Goal: Use online tool/utility: Use online tool/utility

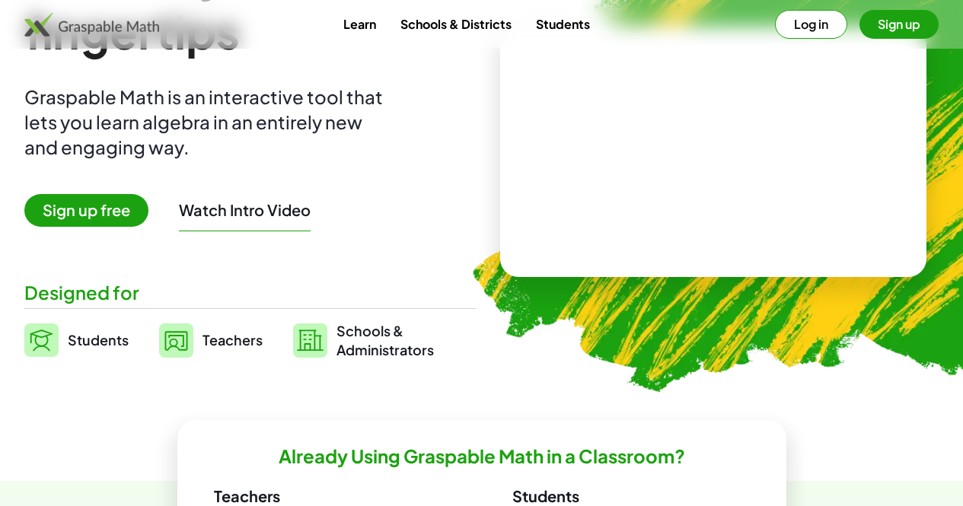
scroll to position [146, 0]
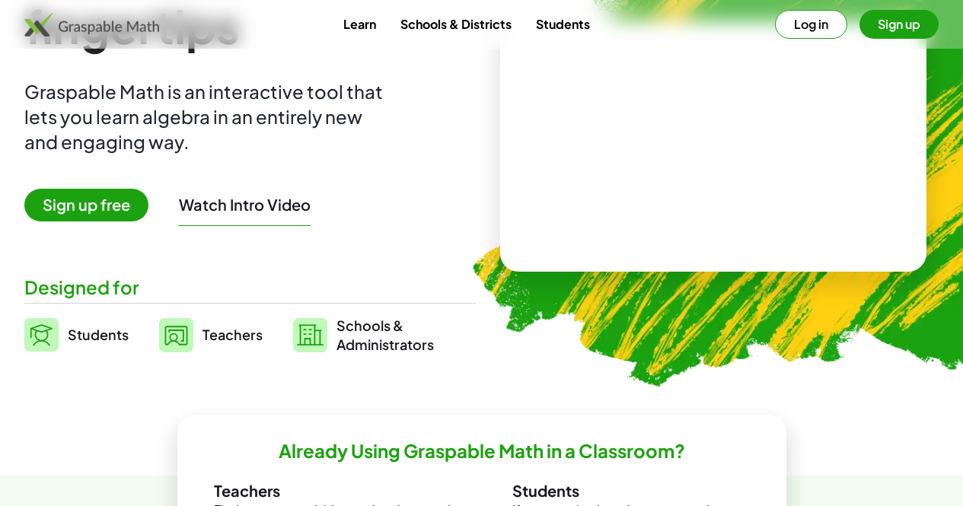
click at [690, 155] on video at bounding box center [713, 146] width 228 height 114
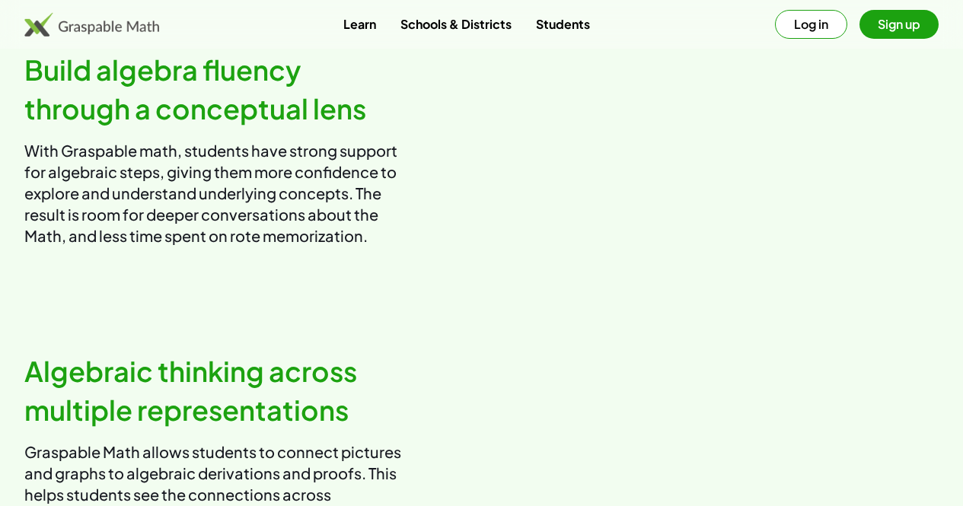
scroll to position [878, 0]
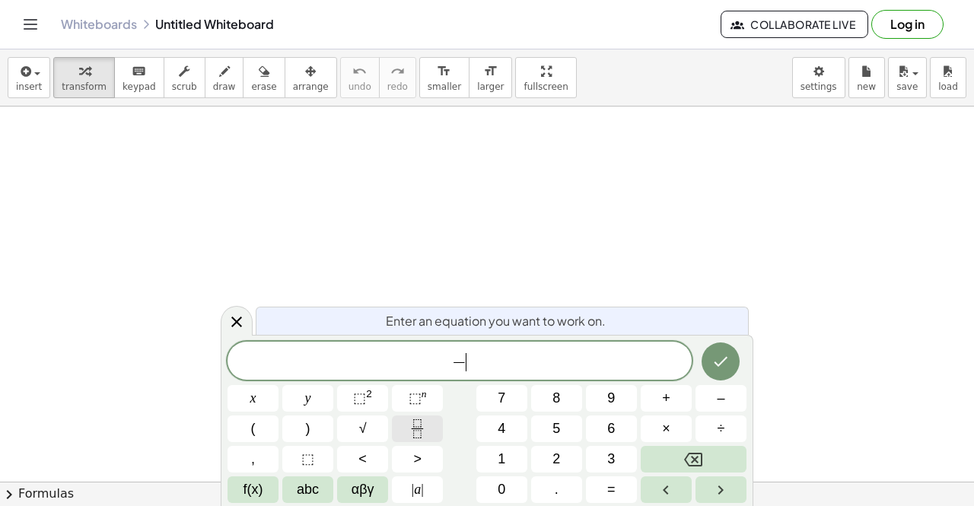
click at [429, 422] on button "Fraction" at bounding box center [417, 429] width 51 height 27
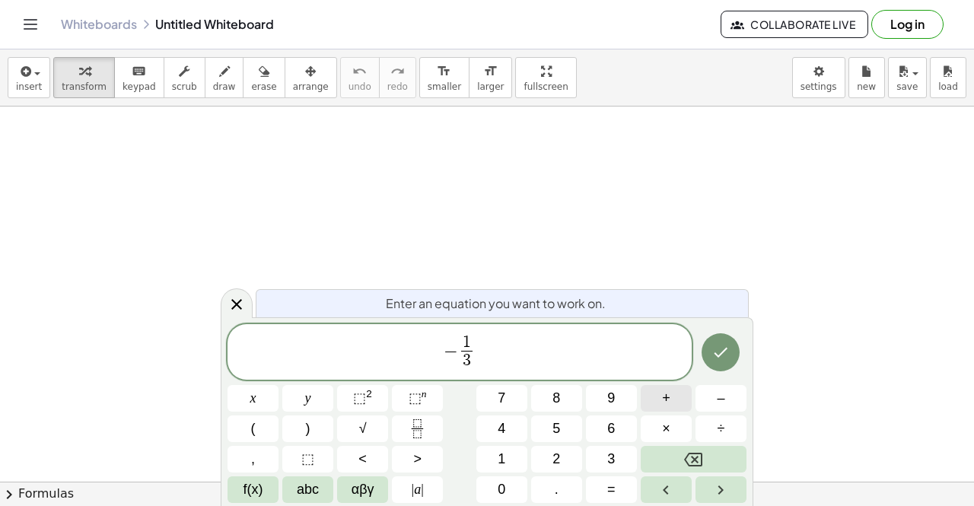
click at [666, 393] on span "+" at bounding box center [666, 398] width 8 height 21
click at [518, 336] on span "− 1 3 ​ ​" at bounding box center [460, 353] width 464 height 40
click at [422, 437] on icon "Fraction" at bounding box center [417, 428] width 19 height 19
click at [516, 355] on span "− 1 3 ​ + 7 5 ​ ​" at bounding box center [460, 353] width 464 height 40
click at [232, 433] on button "(" at bounding box center [253, 429] width 51 height 27
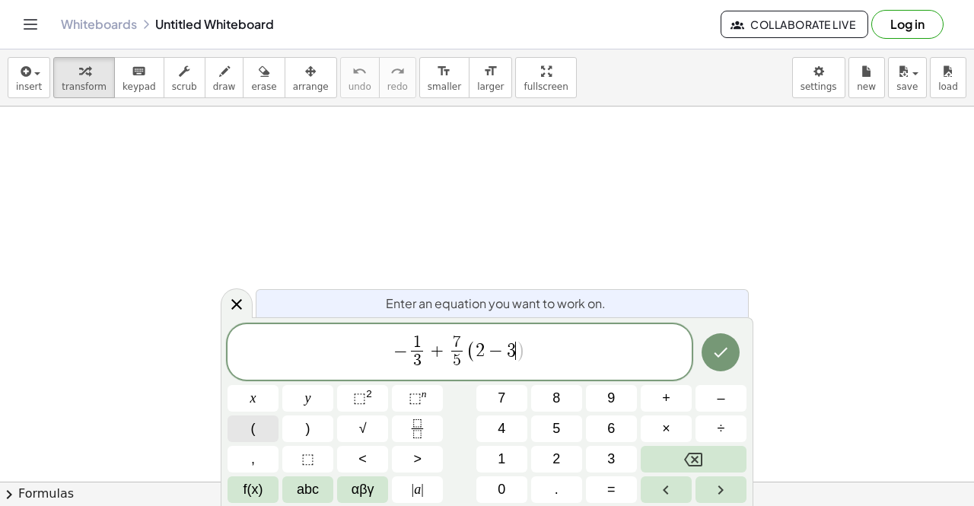
click at [264, 435] on button "(" at bounding box center [253, 429] width 51 height 27
click at [417, 433] on icon "Fraction" at bounding box center [417, 428] width 19 height 19
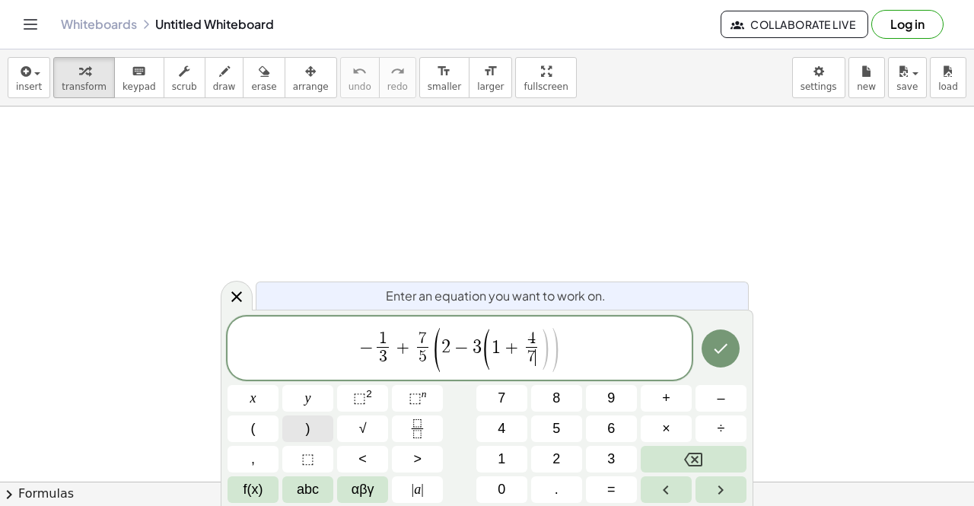
click at [297, 430] on button ")" at bounding box center [307, 429] width 51 height 27
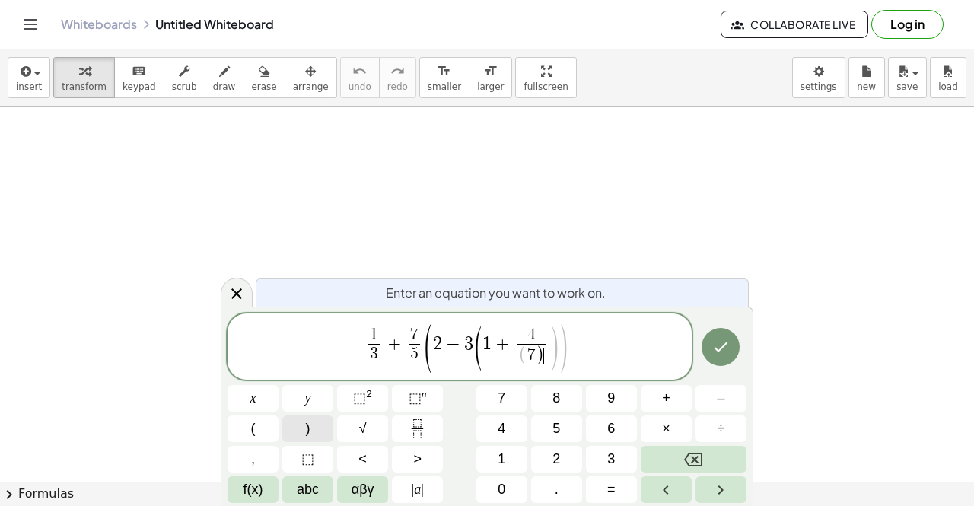
click at [297, 430] on button ")" at bounding box center [307, 429] width 51 height 27
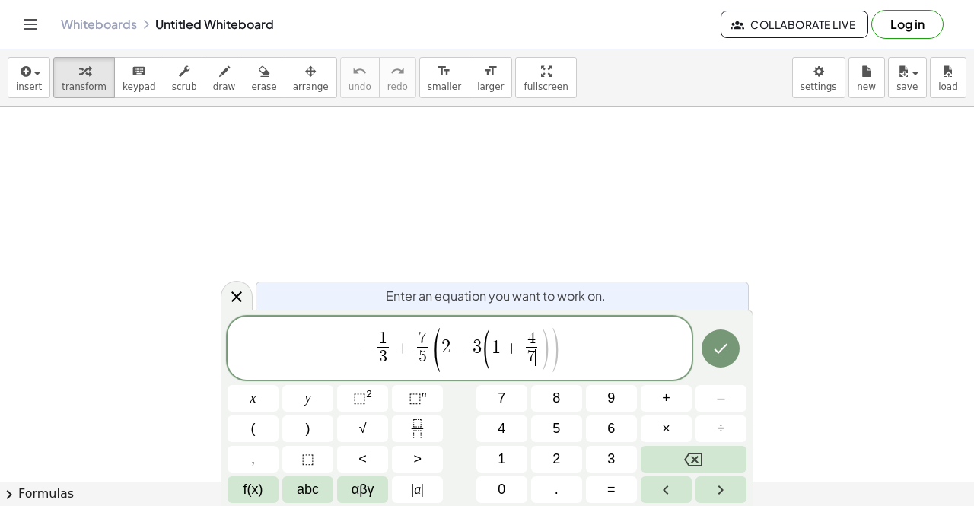
click at [554, 352] on span ")" at bounding box center [554, 350] width 11 height 49
click at [563, 352] on span "− 1 3 ​ + 7 5 ​ ( 2 − 3 ( 1 + 4 7 ​ ) ​ )" at bounding box center [460, 349] width 464 height 47
click at [544, 349] on span ")" at bounding box center [545, 349] width 11 height 45
click at [321, 431] on button ")" at bounding box center [307, 429] width 51 height 27
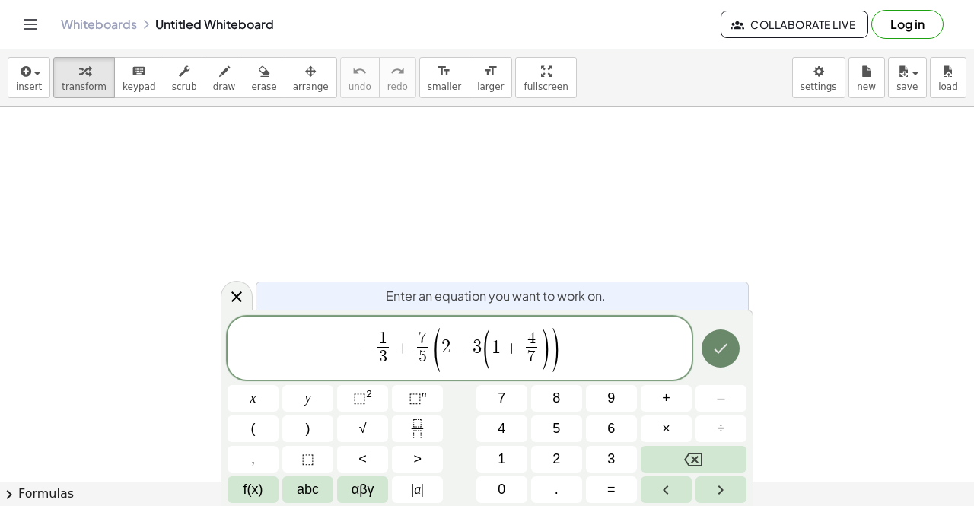
click at [734, 355] on button "Done" at bounding box center [721, 349] width 38 height 38
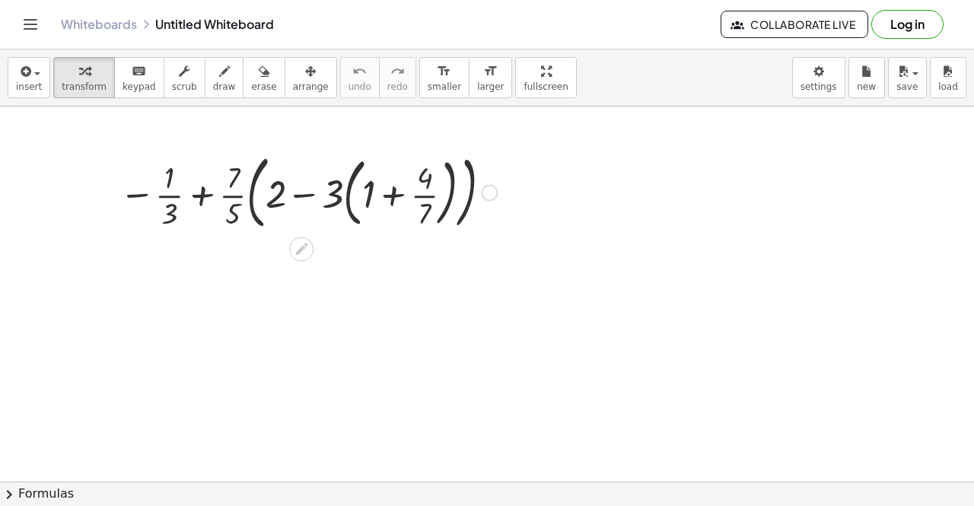
click at [416, 198] on div at bounding box center [308, 192] width 393 height 88
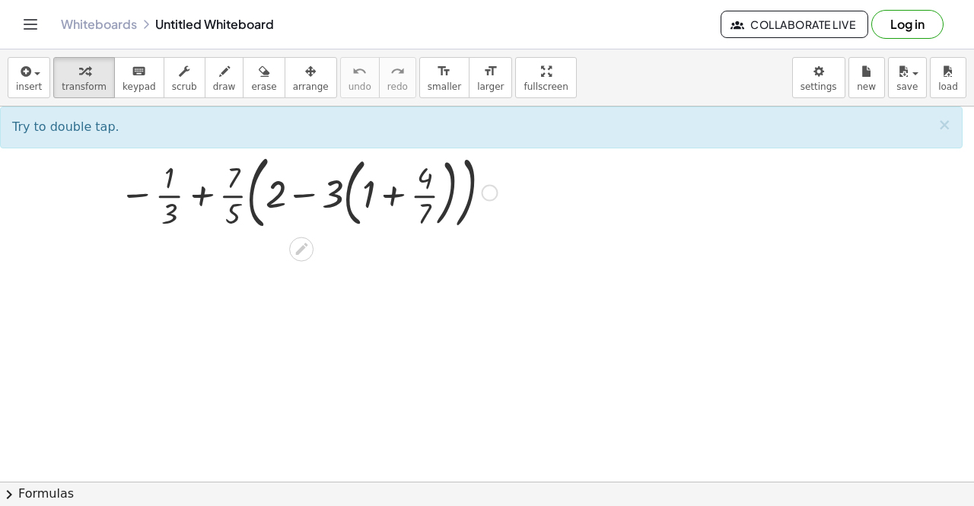
click at [397, 198] on div at bounding box center [308, 192] width 393 height 88
click at [495, 201] on div at bounding box center [308, 192] width 393 height 88
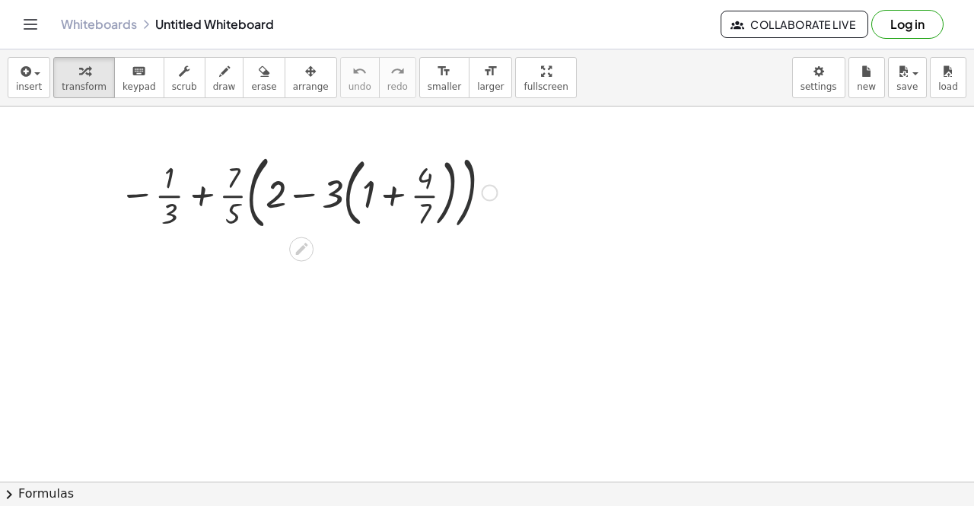
click at [491, 199] on div at bounding box center [490, 193] width 17 height 17
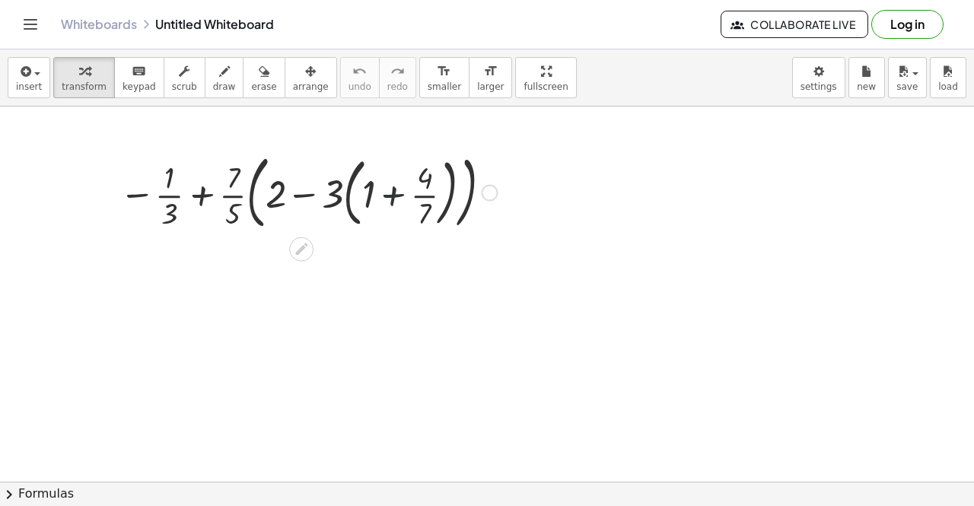
click at [377, 196] on div at bounding box center [308, 192] width 393 height 88
click at [374, 195] on div at bounding box center [308, 192] width 393 height 88
click at [397, 201] on div at bounding box center [308, 192] width 393 height 88
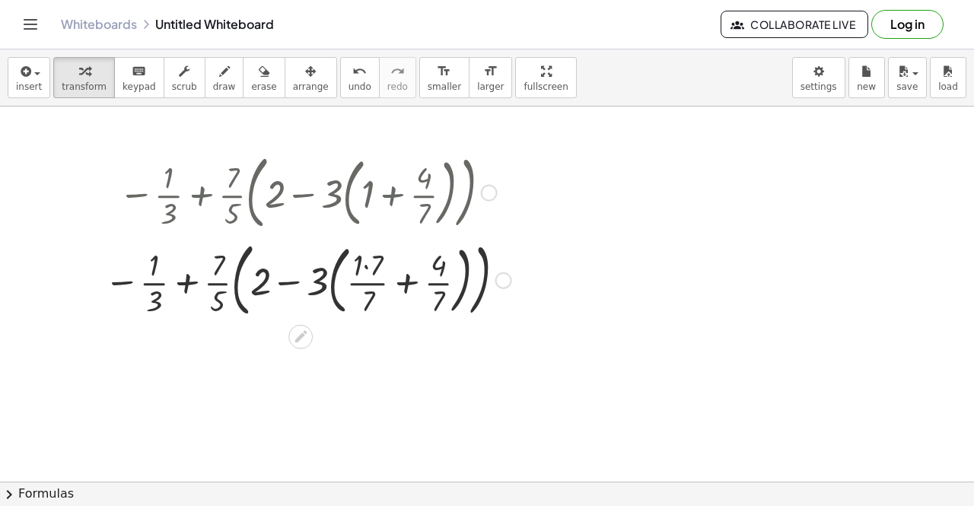
click at [389, 278] on div at bounding box center [308, 279] width 422 height 88
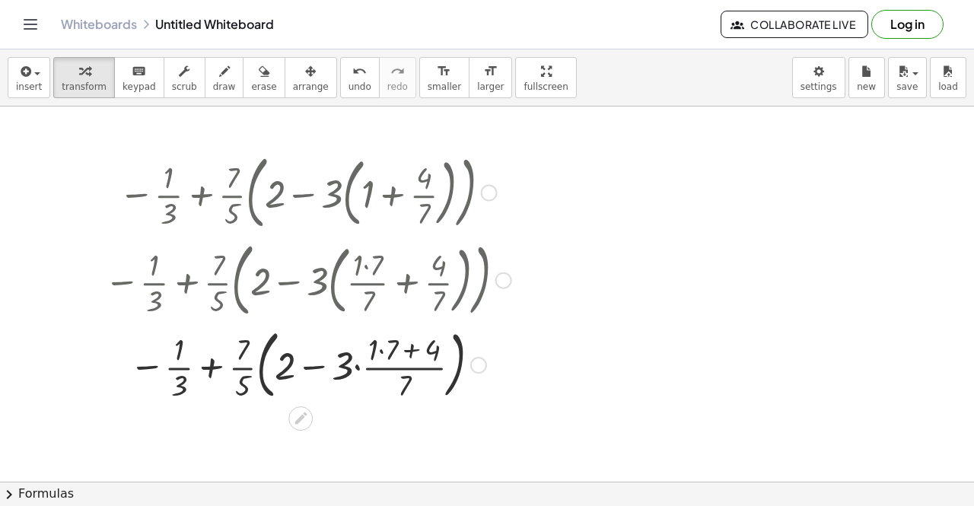
click at [413, 351] on div at bounding box center [308, 364] width 422 height 82
click at [409, 368] on div at bounding box center [308, 364] width 422 height 82
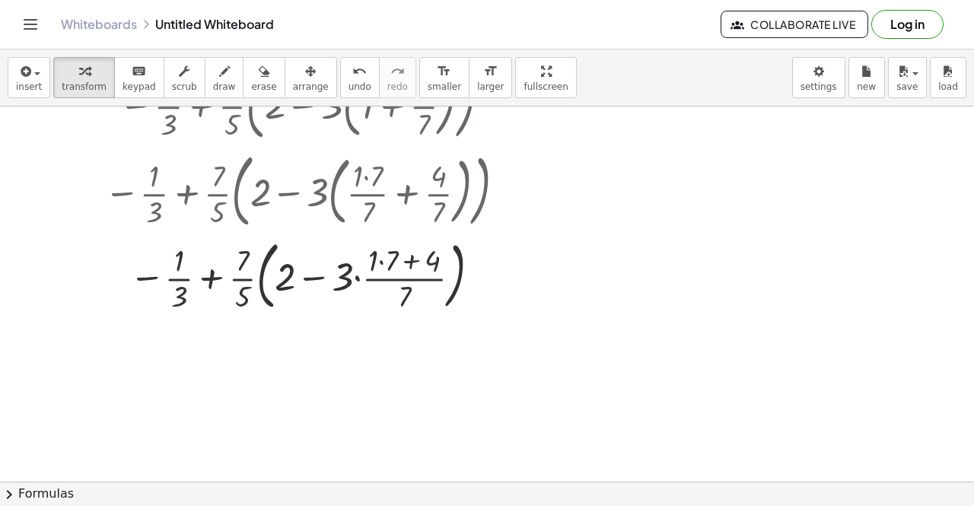
scroll to position [88, 0]
click at [363, 279] on div at bounding box center [308, 276] width 422 height 82
click at [344, 279] on div at bounding box center [308, 276] width 422 height 82
click at [324, 277] on div at bounding box center [308, 276] width 422 height 82
click at [403, 304] on div at bounding box center [308, 276] width 422 height 82
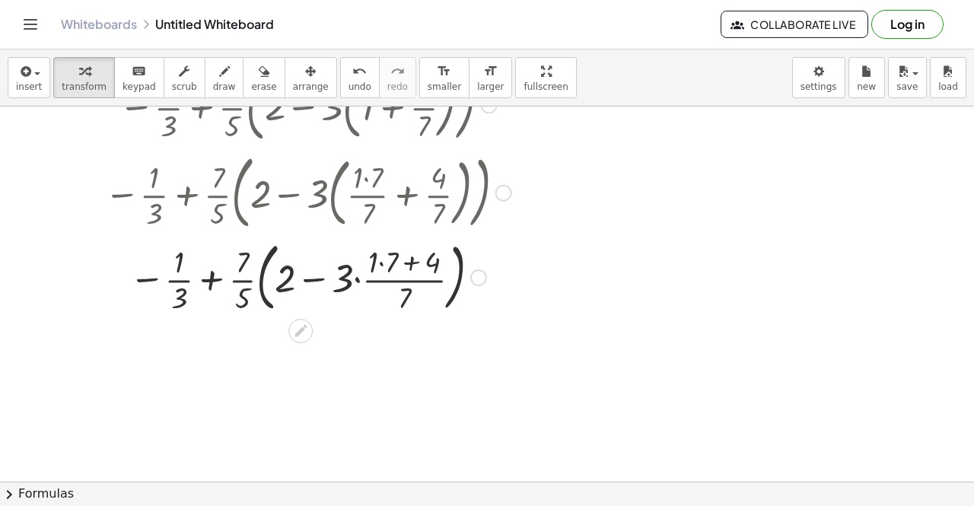
click at [410, 266] on div at bounding box center [308, 276] width 422 height 82
click at [383, 266] on div at bounding box center [308, 276] width 422 height 82
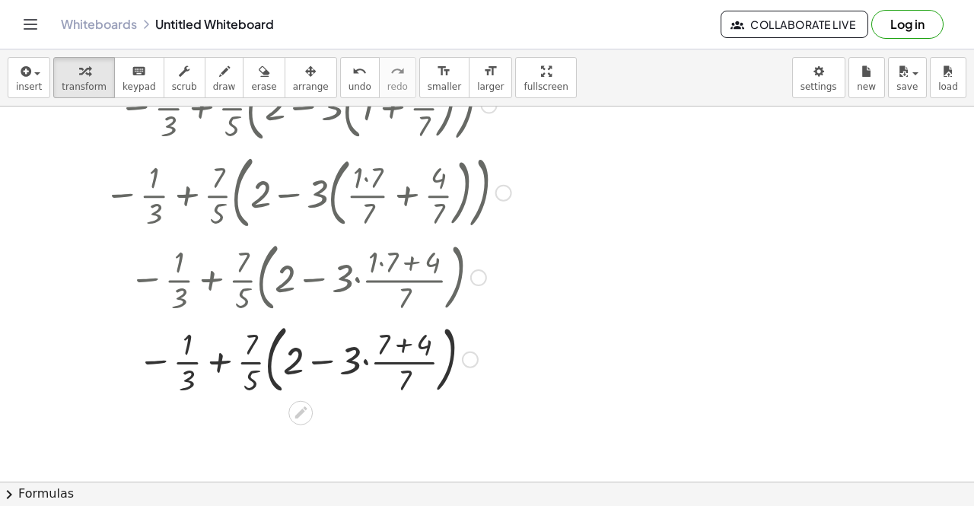
click at [401, 344] on div at bounding box center [308, 358] width 422 height 82
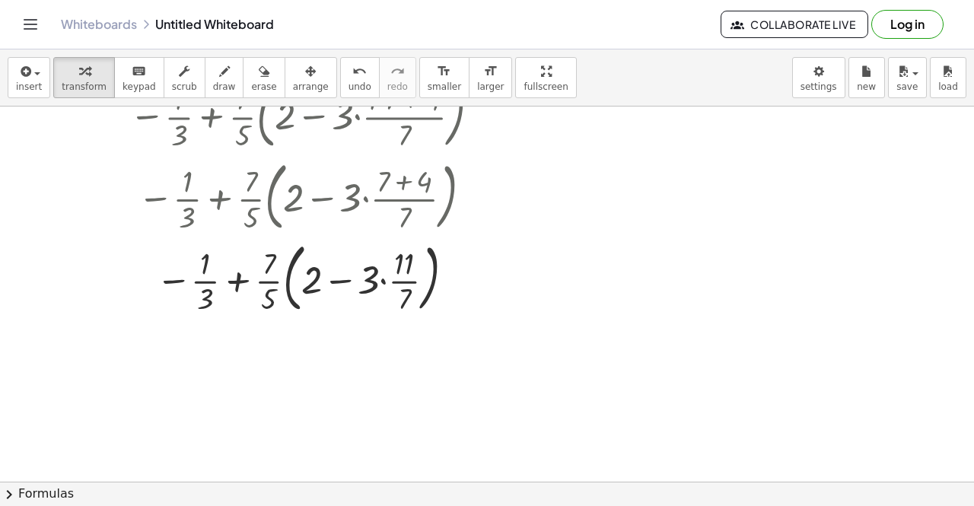
scroll to position [270, 0]
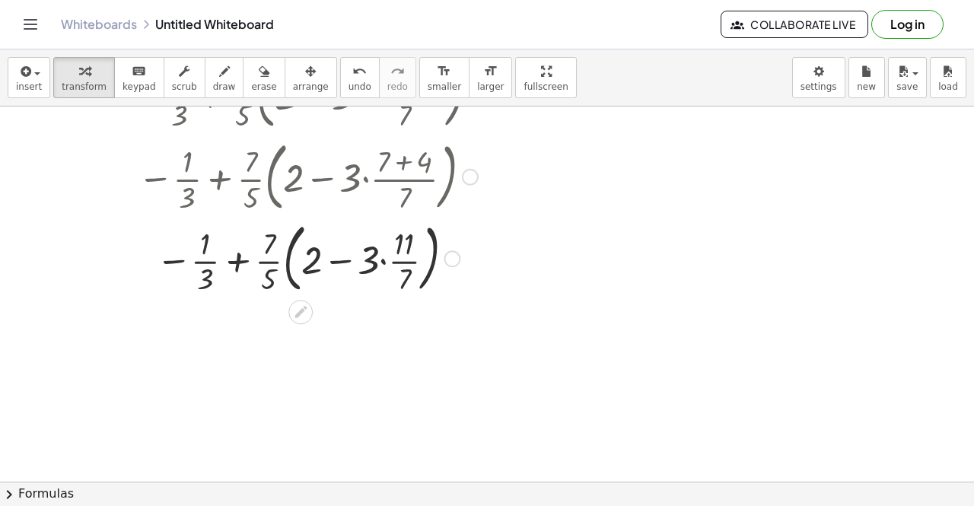
click at [384, 263] on div at bounding box center [308, 258] width 422 height 82
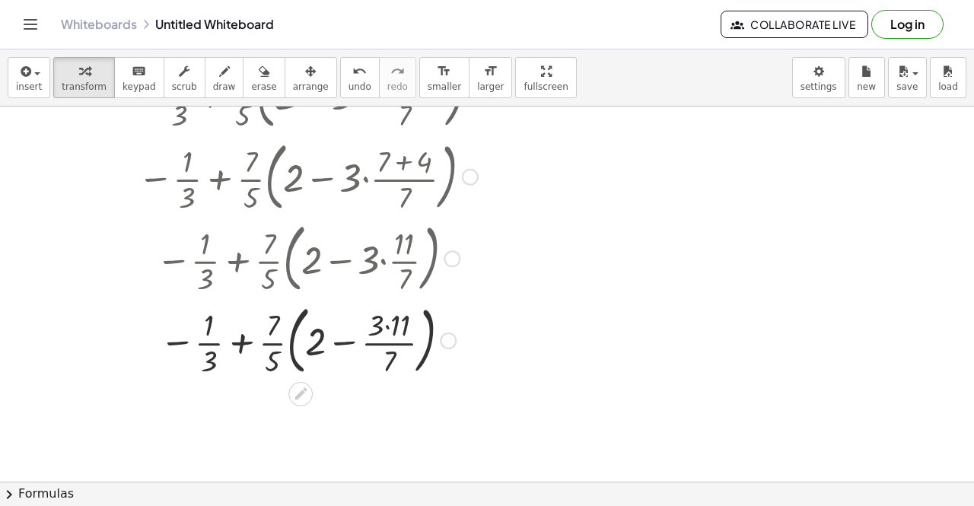
click at [390, 326] on div at bounding box center [308, 339] width 422 height 82
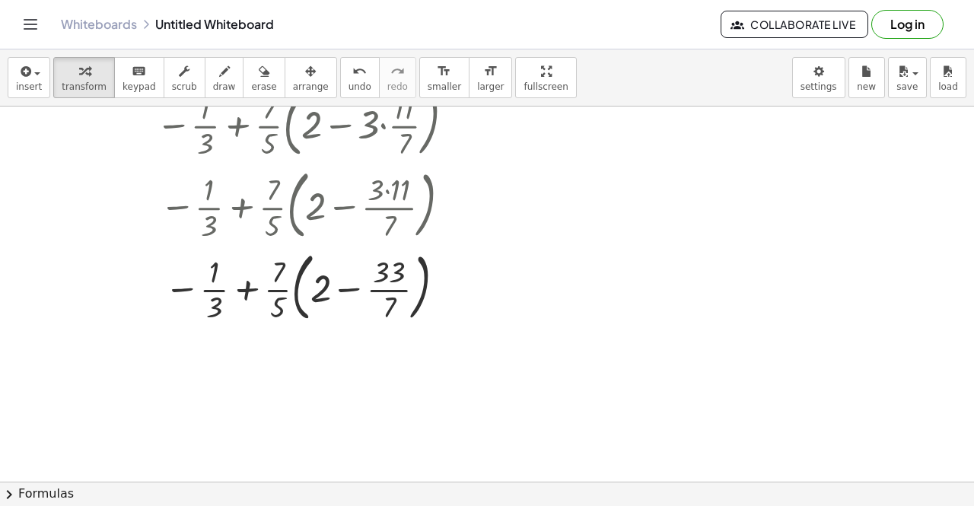
scroll to position [408, 0]
click at [314, 282] on div at bounding box center [308, 284] width 422 height 82
click at [343, 291] on div at bounding box center [308, 284] width 422 height 82
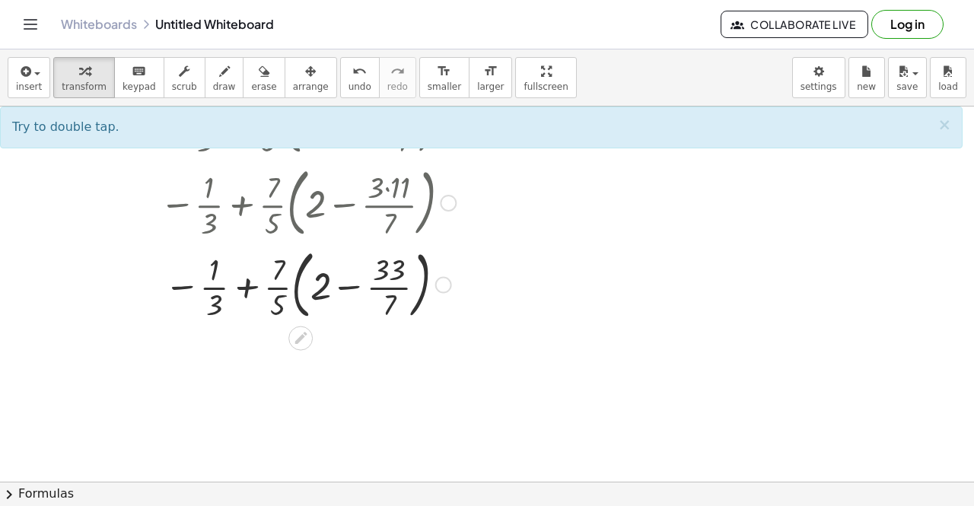
click at [320, 281] on div at bounding box center [308, 284] width 422 height 82
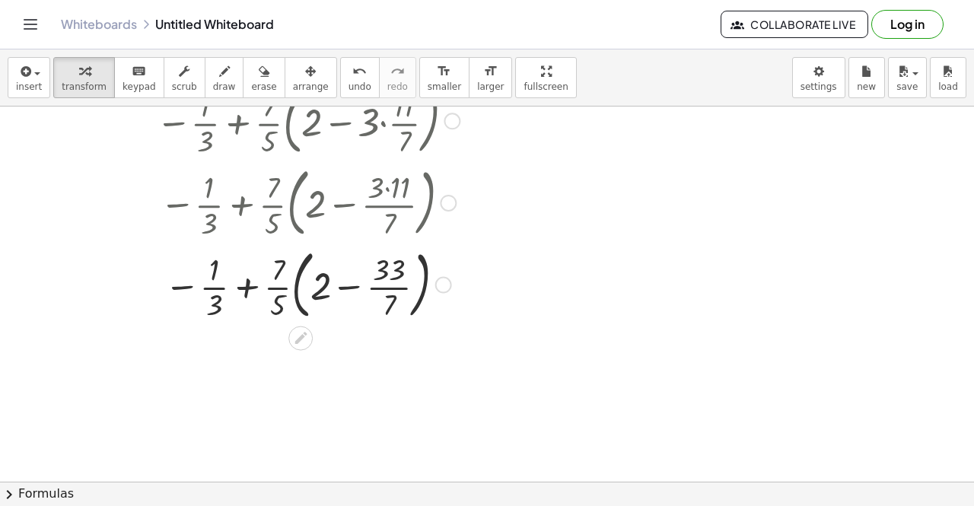
click at [398, 291] on div at bounding box center [308, 284] width 422 height 82
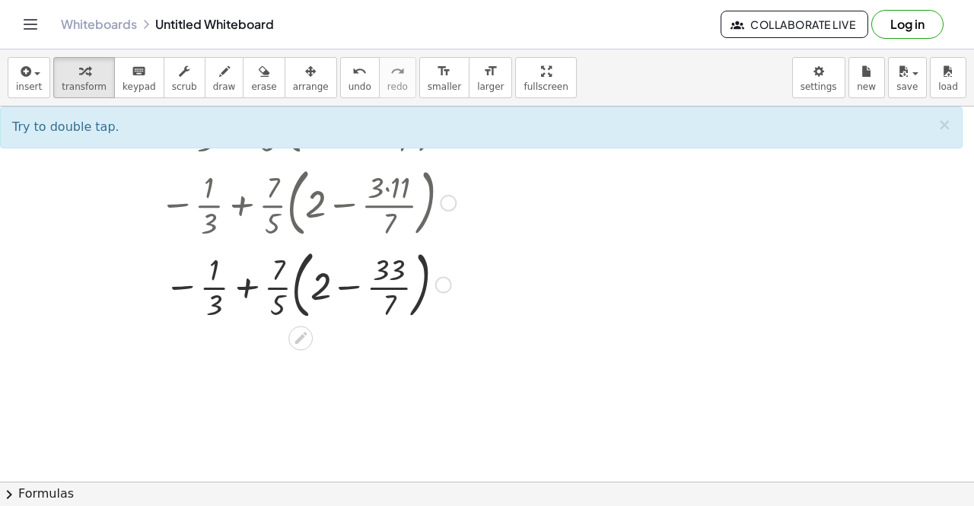
click at [331, 289] on div at bounding box center [308, 284] width 422 height 82
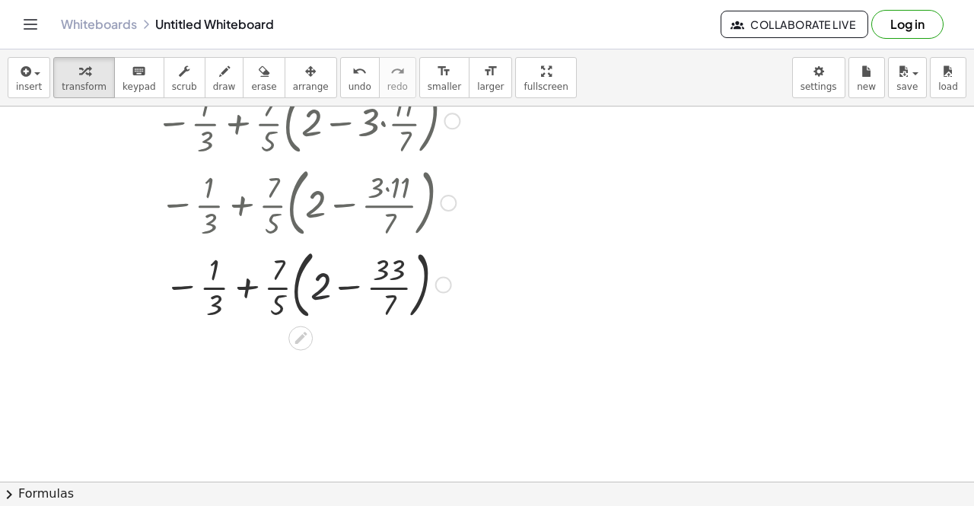
click at [324, 285] on div at bounding box center [308, 284] width 422 height 82
click at [323, 282] on div at bounding box center [308, 284] width 422 height 82
click at [349, 291] on div at bounding box center [308, 284] width 422 height 82
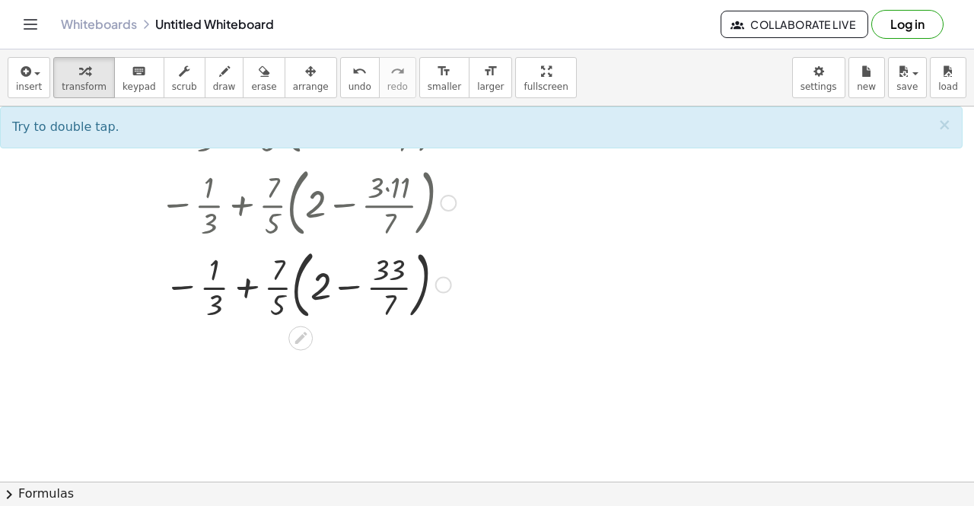
click at [381, 267] on div at bounding box center [308, 284] width 422 height 82
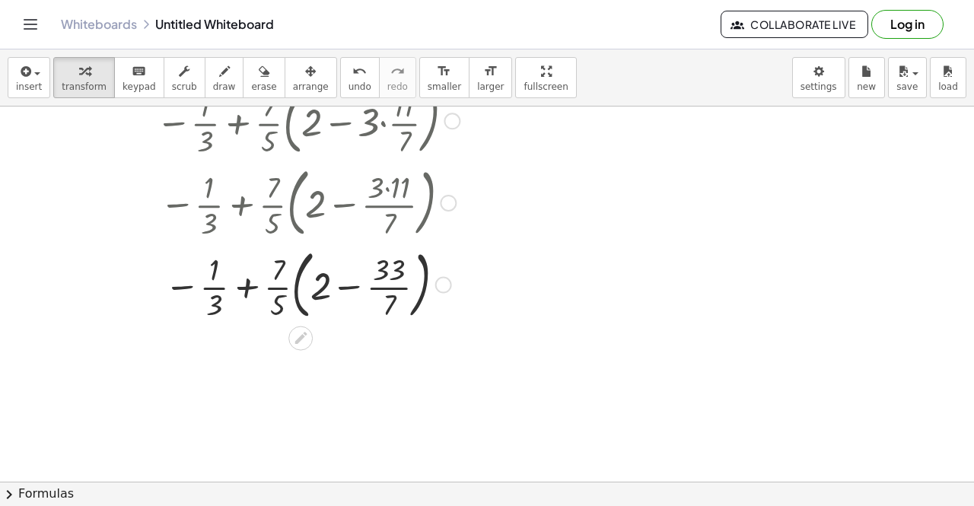
click at [390, 271] on div at bounding box center [308, 284] width 422 height 82
click at [384, 295] on div at bounding box center [308, 284] width 422 height 82
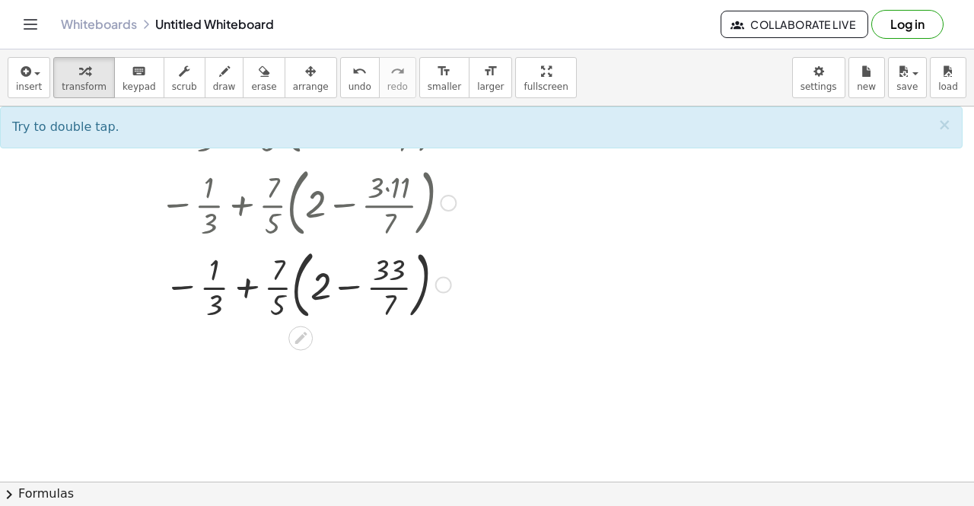
click at [443, 286] on div "Fix a mistake Transform line Copy line as LaTeX Copy derivation as LaTeX Expand…" at bounding box center [443, 285] width 17 height 17
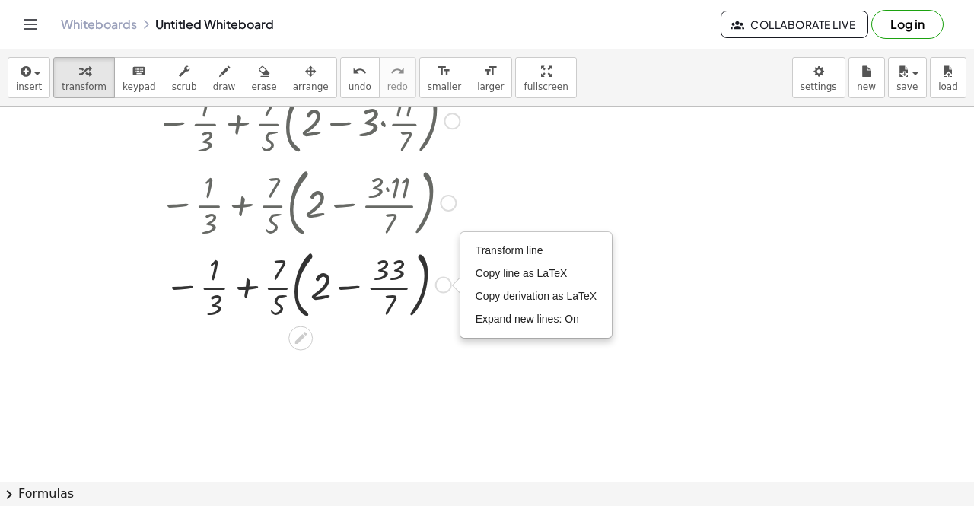
click at [321, 282] on div at bounding box center [308, 284] width 422 height 82
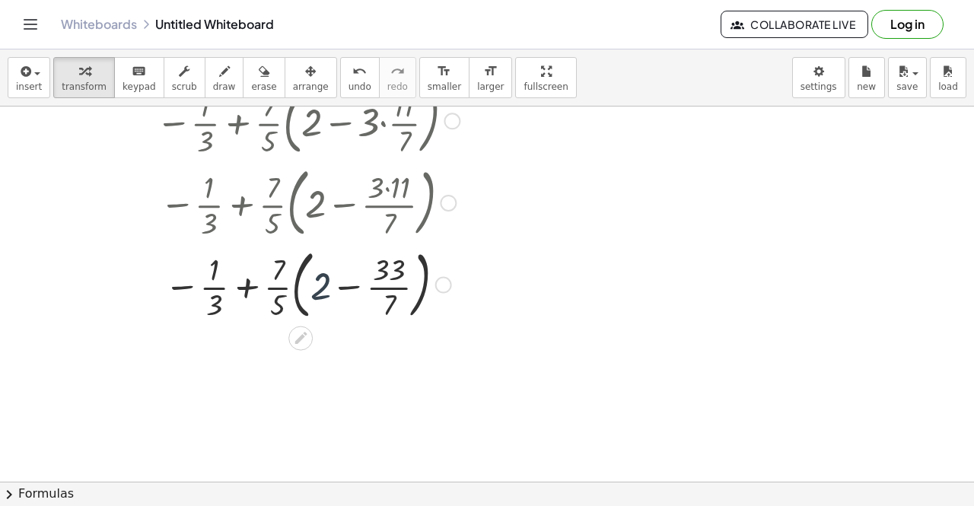
click at [326, 286] on div at bounding box center [308, 284] width 422 height 82
click at [320, 296] on div at bounding box center [308, 284] width 422 height 82
click at [323, 288] on div at bounding box center [308, 284] width 422 height 82
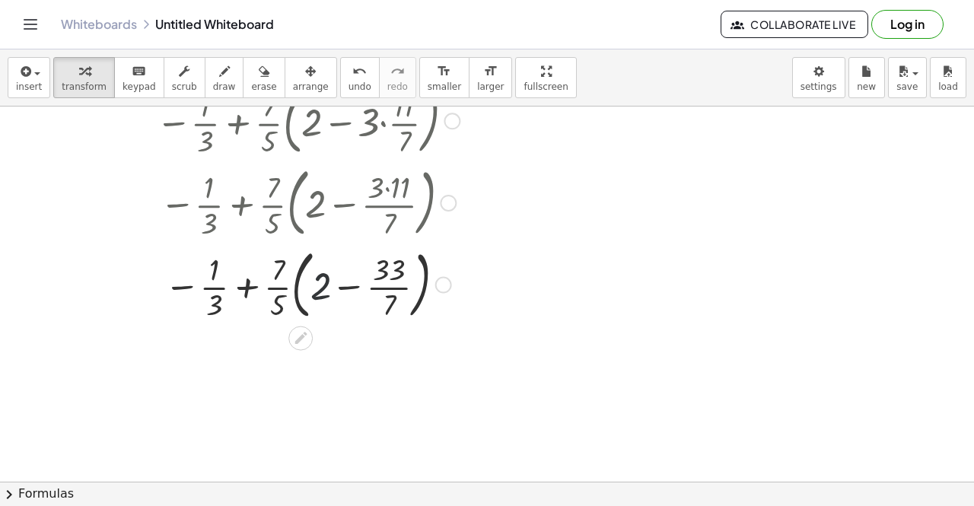
click at [323, 288] on div at bounding box center [308, 284] width 422 height 82
drag, startPoint x: 326, startPoint y: 289, endPoint x: 325, endPoint y: 306, distance: 16.8
click at [325, 306] on div at bounding box center [308, 284] width 422 height 82
click at [282, 278] on div at bounding box center [308, 284] width 422 height 82
click at [250, 289] on div at bounding box center [308, 284] width 422 height 82
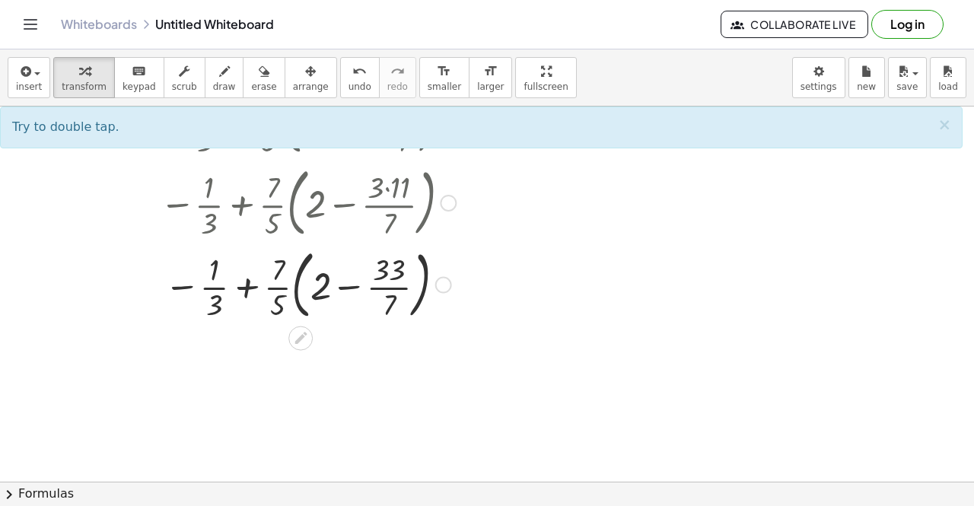
click at [192, 286] on div at bounding box center [308, 284] width 422 height 82
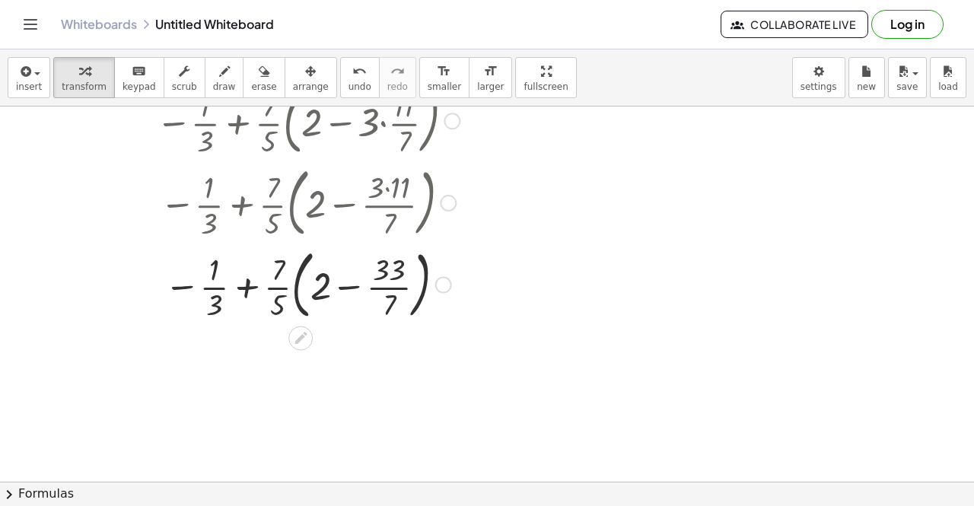
click at [218, 303] on div at bounding box center [308, 284] width 422 height 82
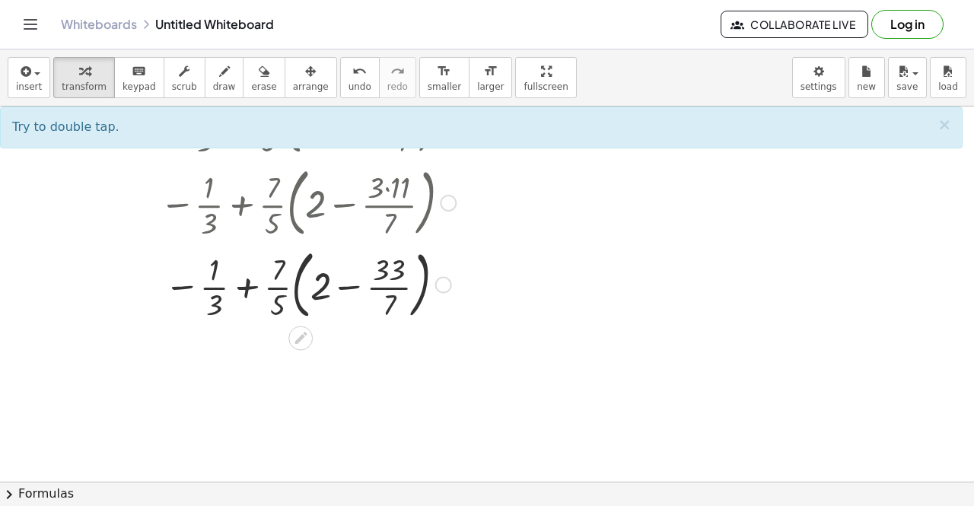
click at [391, 306] on div at bounding box center [308, 284] width 422 height 82
click at [391, 280] on div at bounding box center [308, 284] width 422 height 82
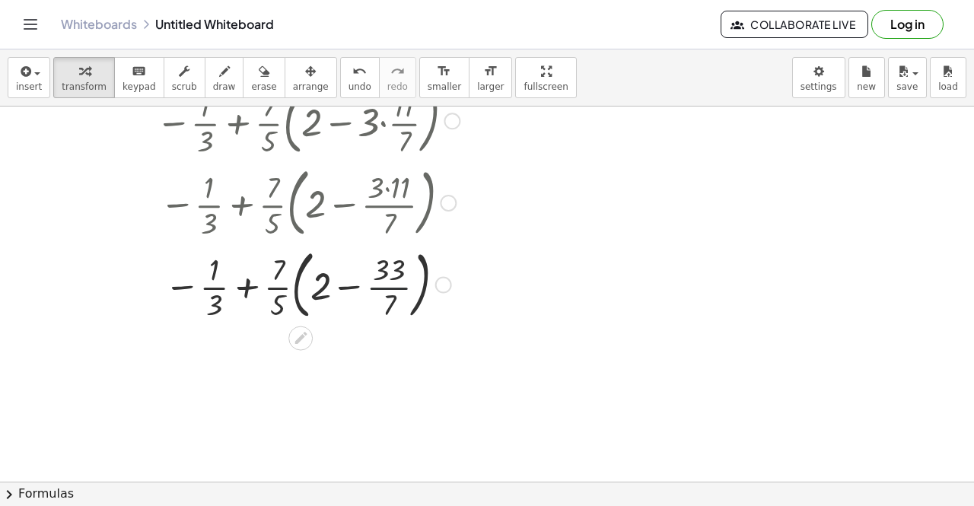
click at [391, 280] on div at bounding box center [308, 284] width 422 height 82
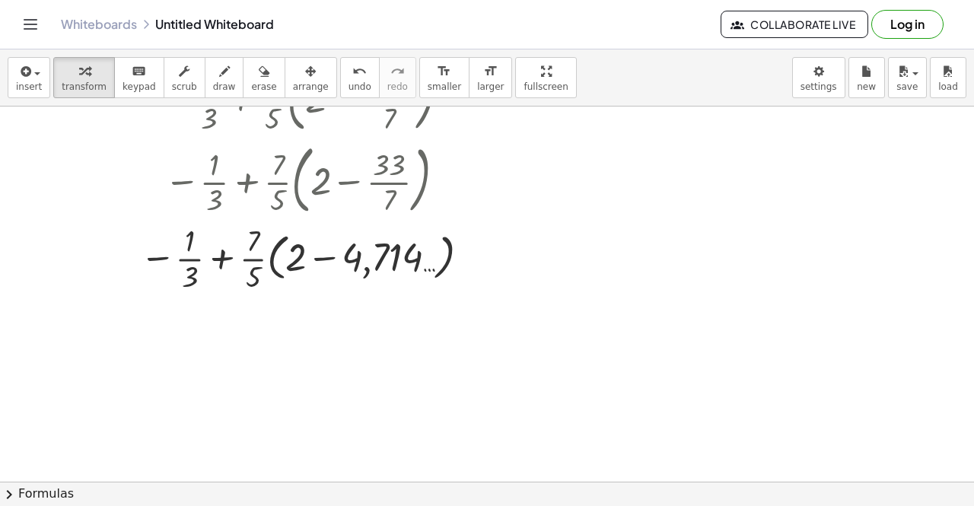
scroll to position [514, 0]
click at [327, 257] on div at bounding box center [308, 256] width 422 height 76
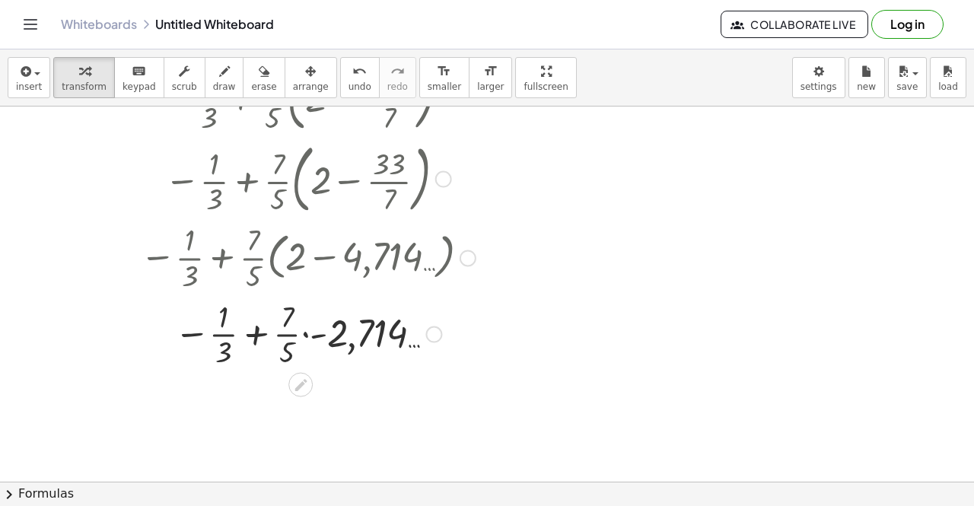
click at [307, 335] on div at bounding box center [308, 333] width 422 height 76
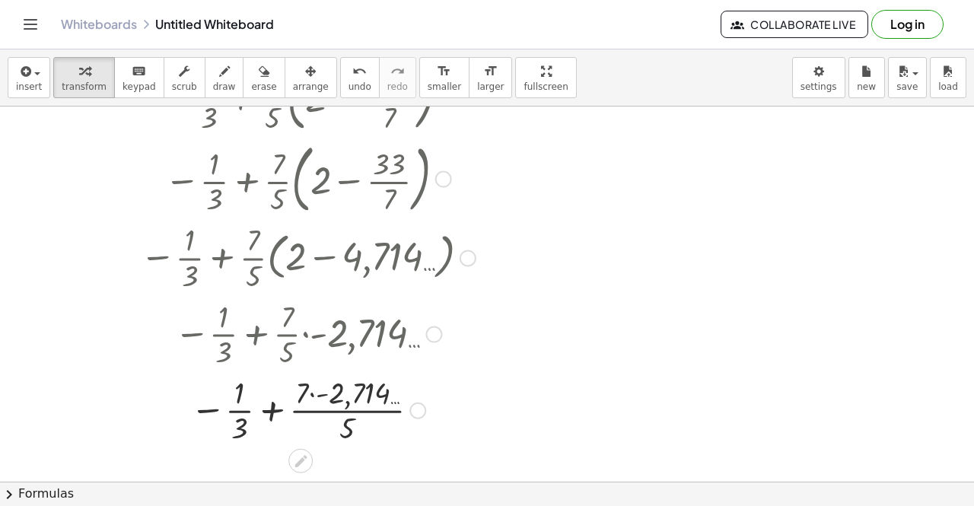
click at [325, 399] on div at bounding box center [308, 409] width 422 height 76
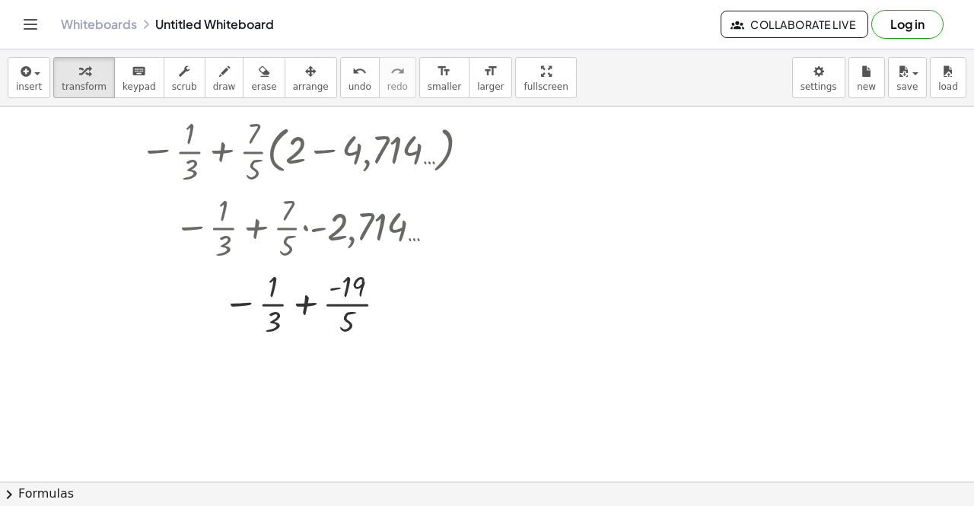
scroll to position [621, 0]
click at [334, 310] on div at bounding box center [308, 302] width 422 height 76
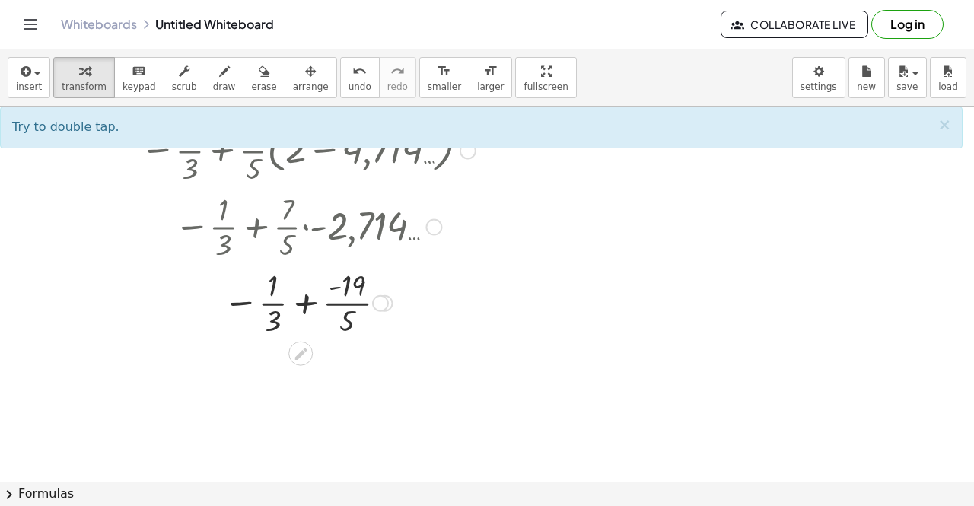
click at [303, 301] on div at bounding box center [308, 302] width 422 height 76
click at [306, 301] on div at bounding box center [308, 302] width 422 height 76
click at [273, 318] on div at bounding box center [308, 302] width 422 height 76
click at [351, 330] on div at bounding box center [308, 302] width 422 height 76
click at [350, 312] on div at bounding box center [308, 302] width 422 height 76
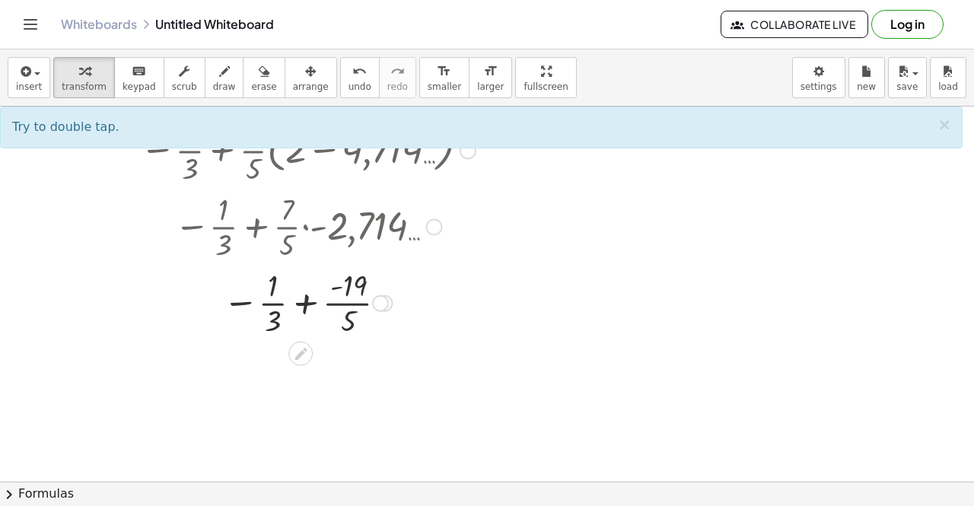
click at [350, 303] on div at bounding box center [308, 302] width 422 height 76
click at [346, 275] on div at bounding box center [308, 302] width 422 height 76
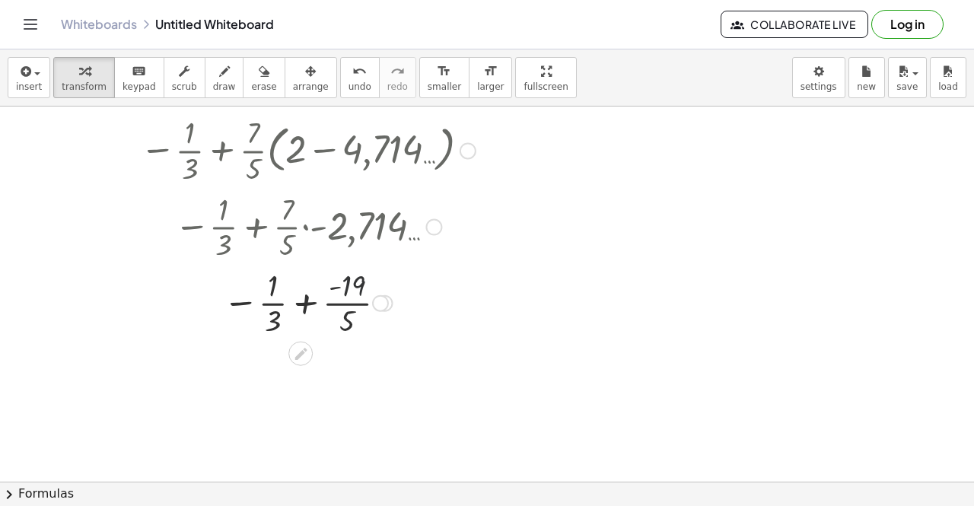
click at [346, 286] on div at bounding box center [308, 302] width 422 height 76
click at [262, 309] on div at bounding box center [308, 302] width 422 height 76
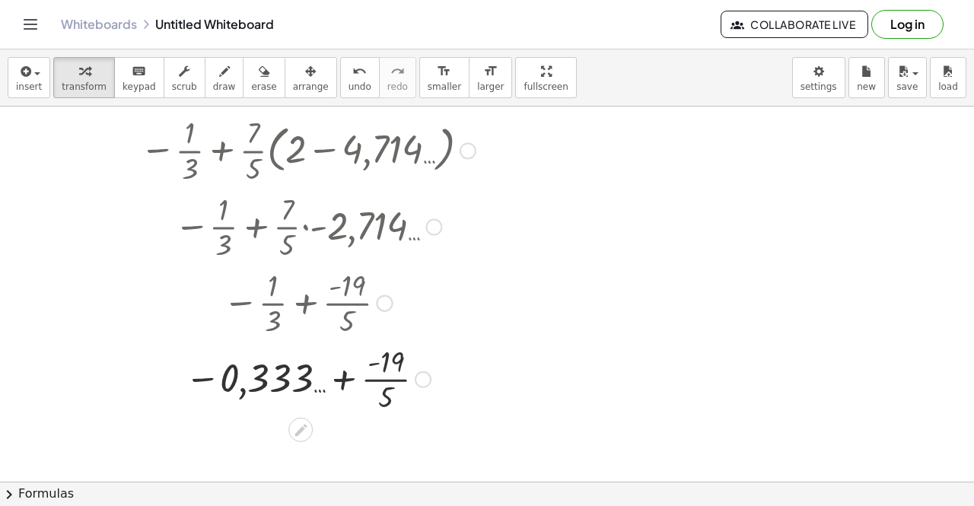
click at [374, 368] on div at bounding box center [308, 378] width 422 height 76
click at [376, 378] on div at bounding box center [308, 378] width 422 height 76
click at [328, 379] on div at bounding box center [308, 378] width 422 height 50
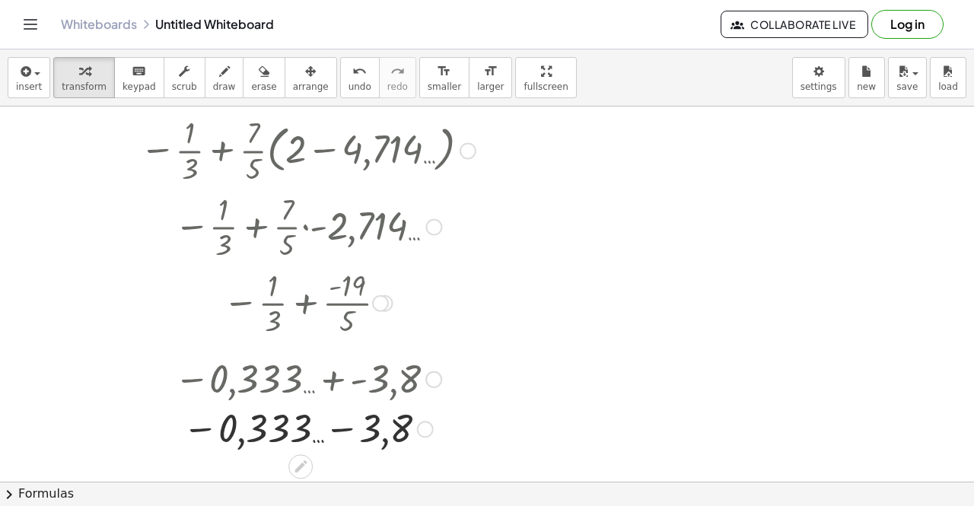
click at [347, 425] on div at bounding box center [308, 428] width 422 height 50
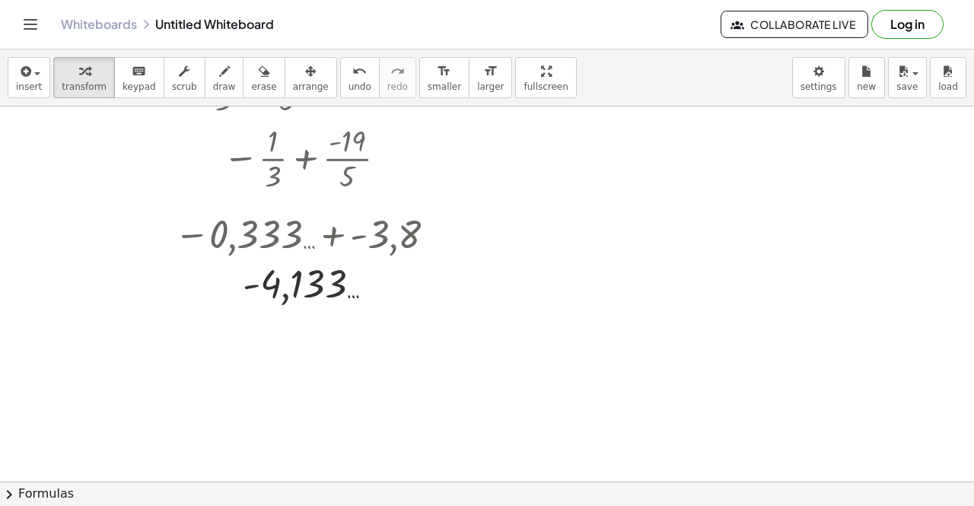
scroll to position [766, 0]
click at [352, 76] on icon "undo" at bounding box center [359, 71] width 14 height 18
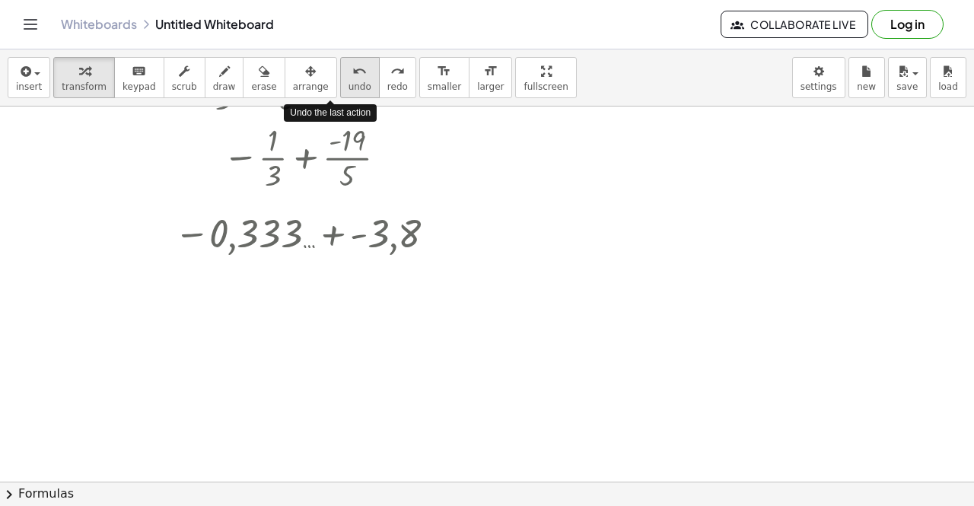
click at [352, 76] on icon "undo" at bounding box center [359, 71] width 14 height 18
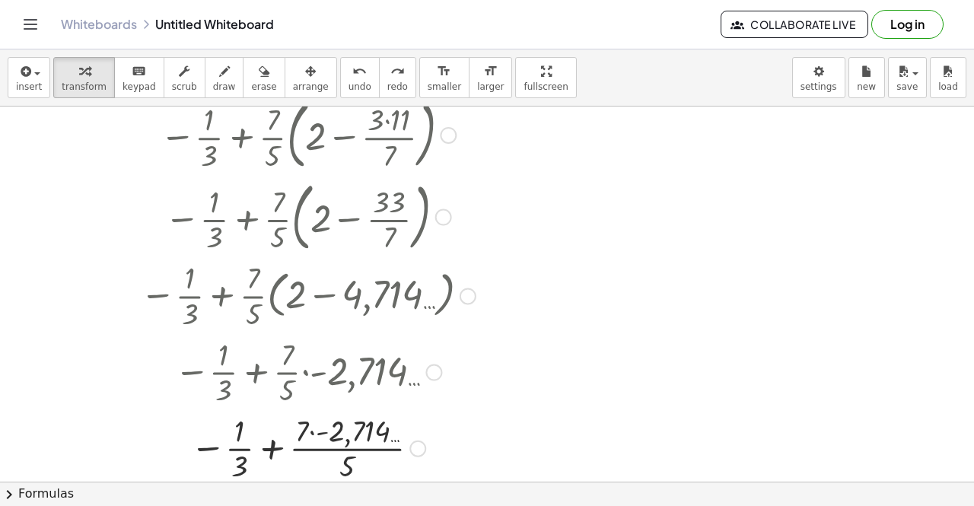
scroll to position [474, 0]
click at [340, 93] on button "undo undo" at bounding box center [360, 77] width 40 height 41
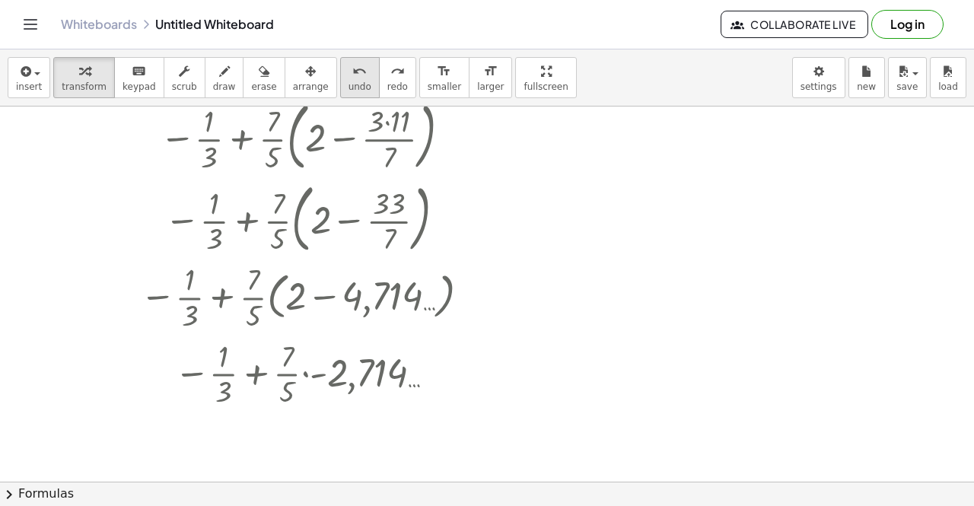
click at [340, 93] on button "undo undo" at bounding box center [360, 77] width 40 height 41
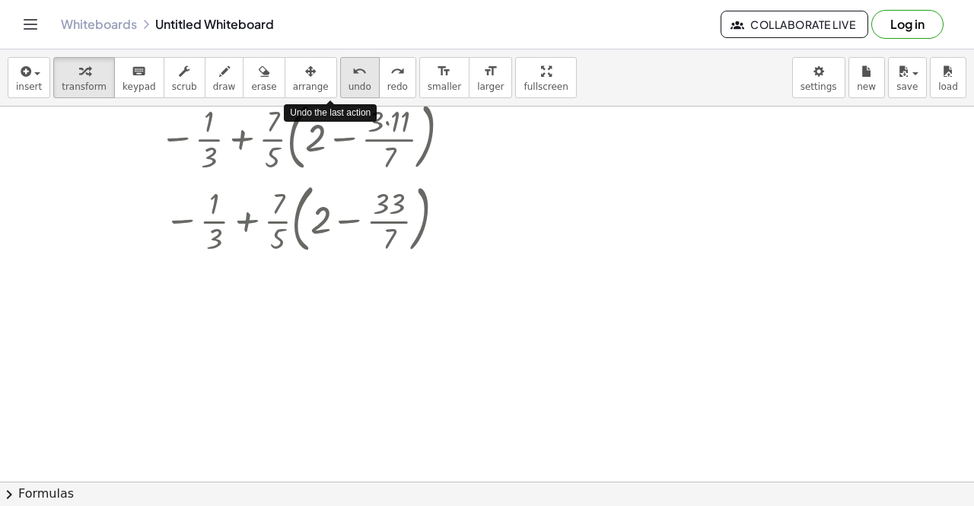
click at [340, 93] on button "undo undo" at bounding box center [360, 77] width 40 height 41
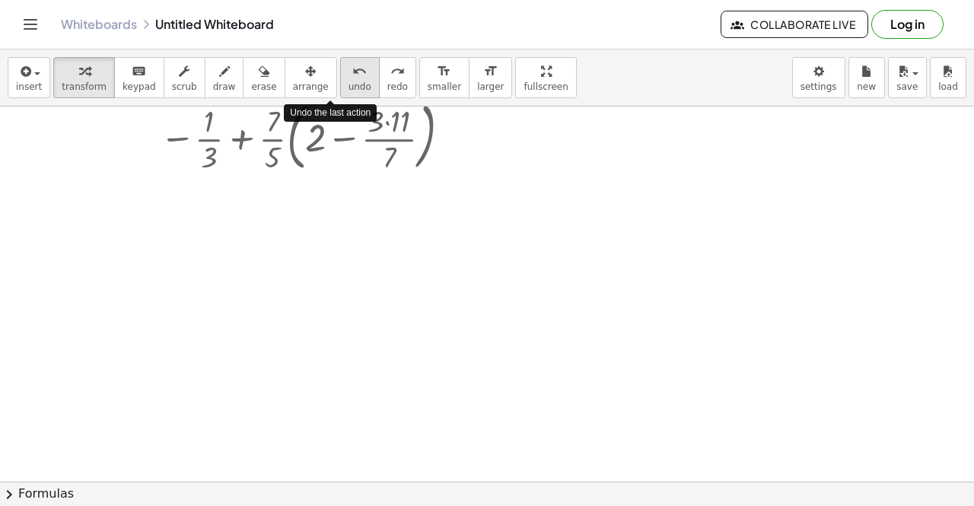
click at [340, 93] on button "undo undo" at bounding box center [360, 77] width 40 height 41
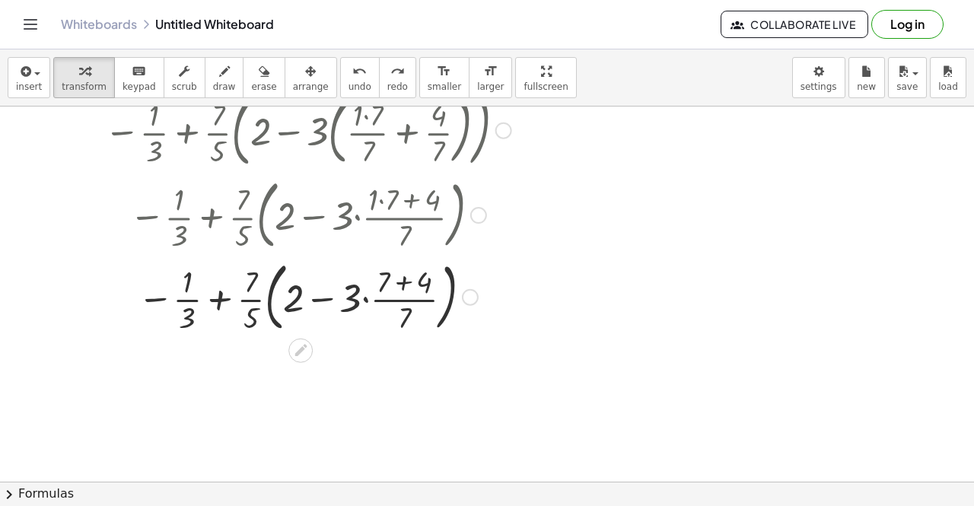
scroll to position [0, 0]
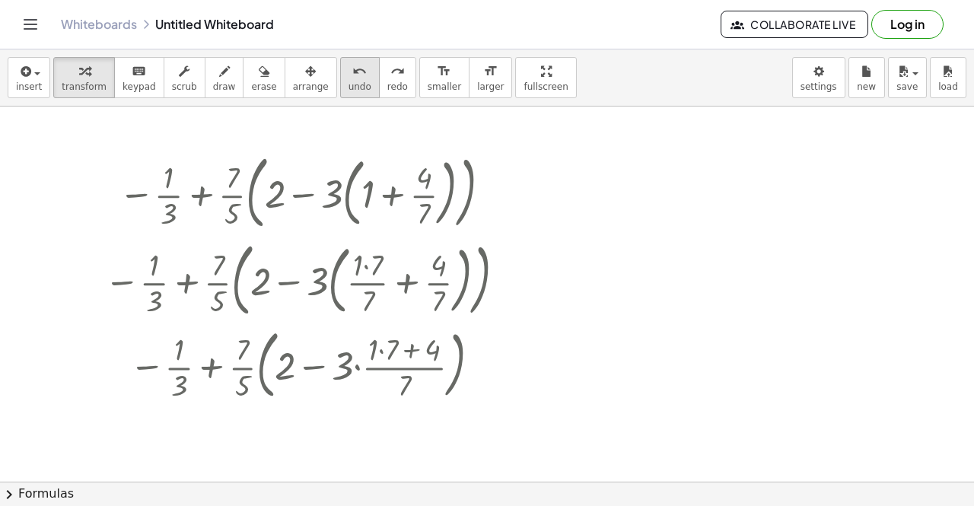
click at [352, 79] on icon "undo" at bounding box center [359, 71] width 14 height 18
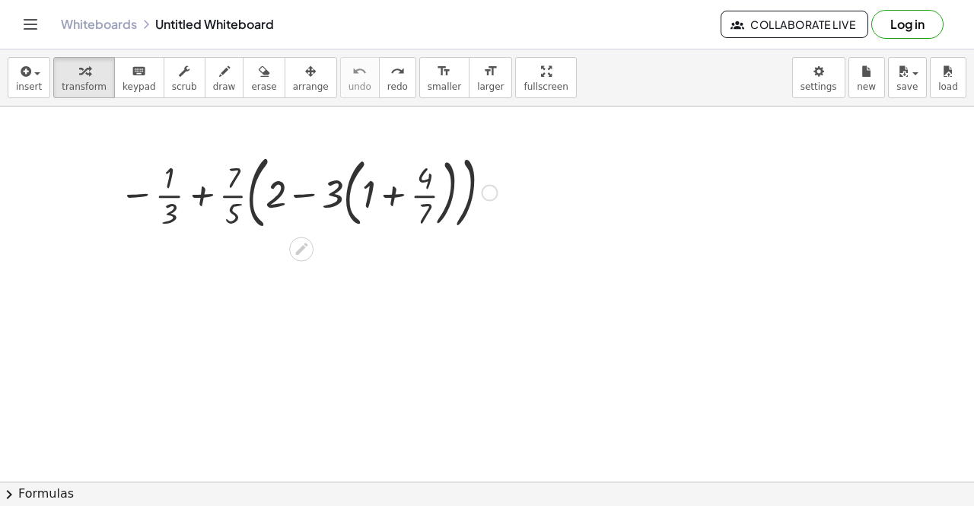
click at [424, 199] on div at bounding box center [308, 192] width 393 height 88
click at [399, 195] on div at bounding box center [308, 192] width 393 height 88
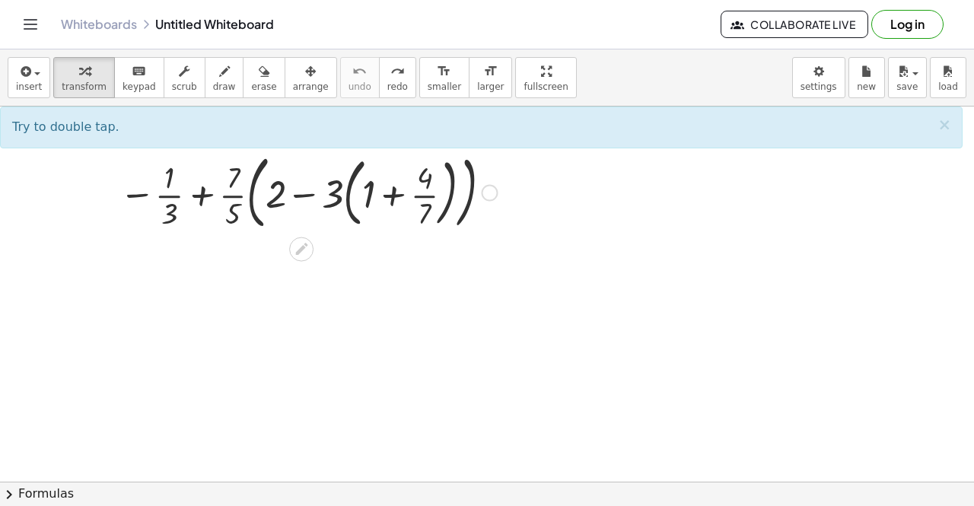
click at [374, 197] on div at bounding box center [308, 192] width 393 height 88
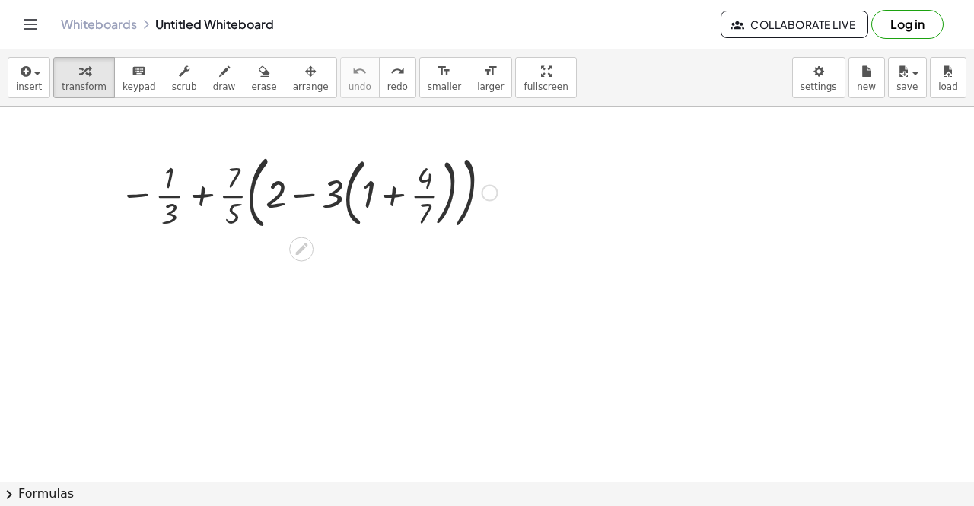
click at [369, 195] on div at bounding box center [308, 192] width 393 height 88
click at [425, 213] on div at bounding box center [308, 192] width 393 height 88
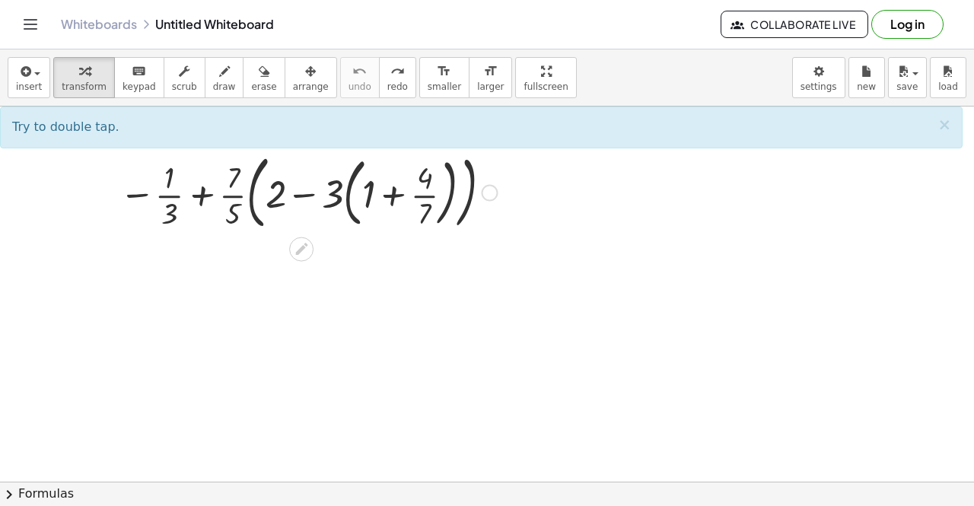
click at [369, 188] on div at bounding box center [308, 192] width 393 height 88
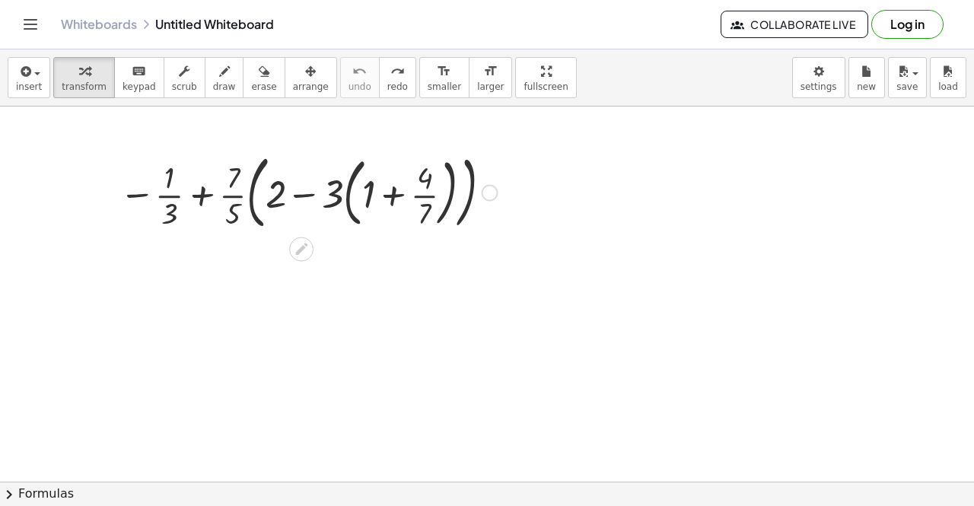
click at [371, 198] on div at bounding box center [308, 192] width 393 height 88
click at [371, 210] on div at bounding box center [308, 192] width 393 height 88
click at [390, 199] on div at bounding box center [308, 192] width 393 height 88
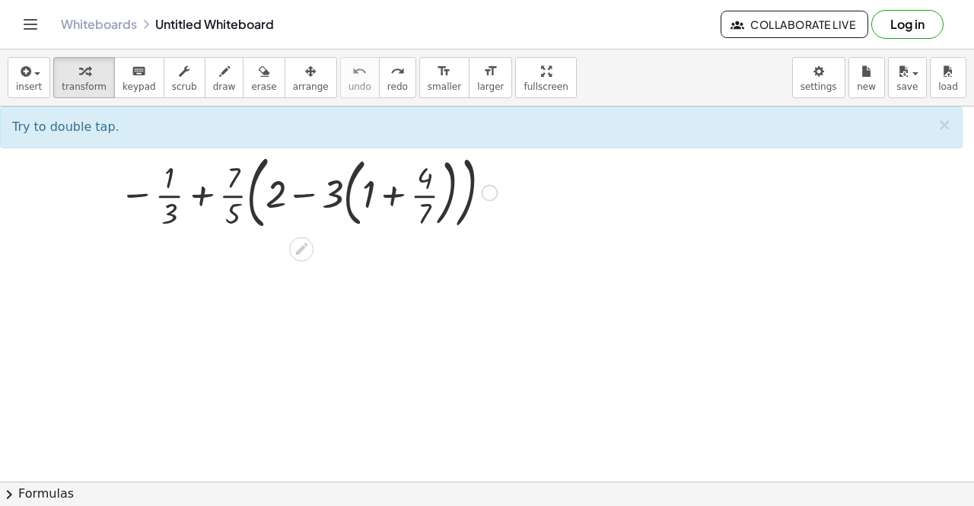
click at [393, 192] on div at bounding box center [308, 192] width 393 height 88
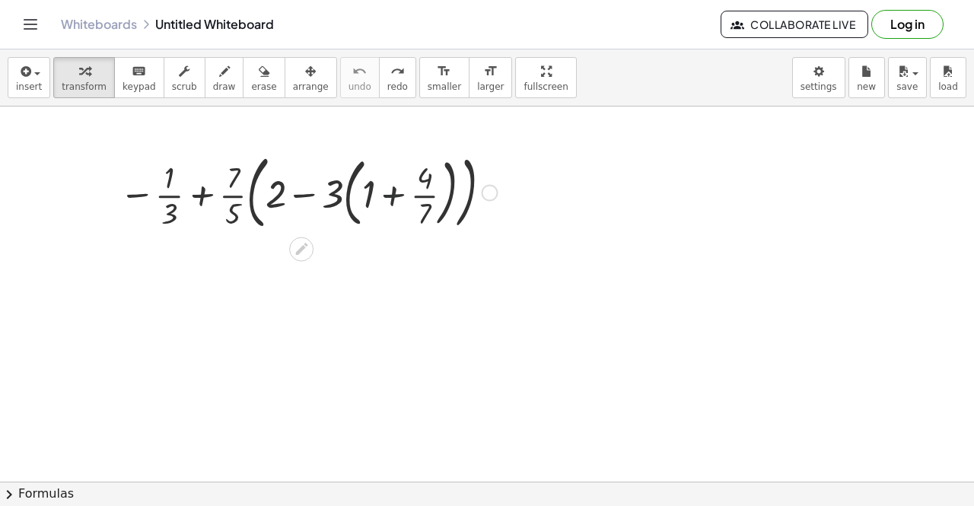
click at [393, 192] on div at bounding box center [308, 192] width 393 height 88
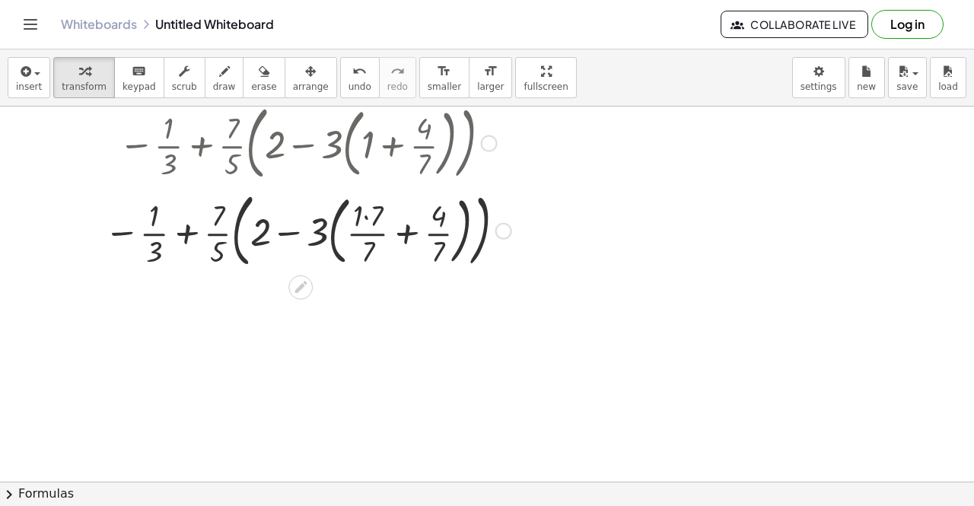
scroll to position [59, 0]
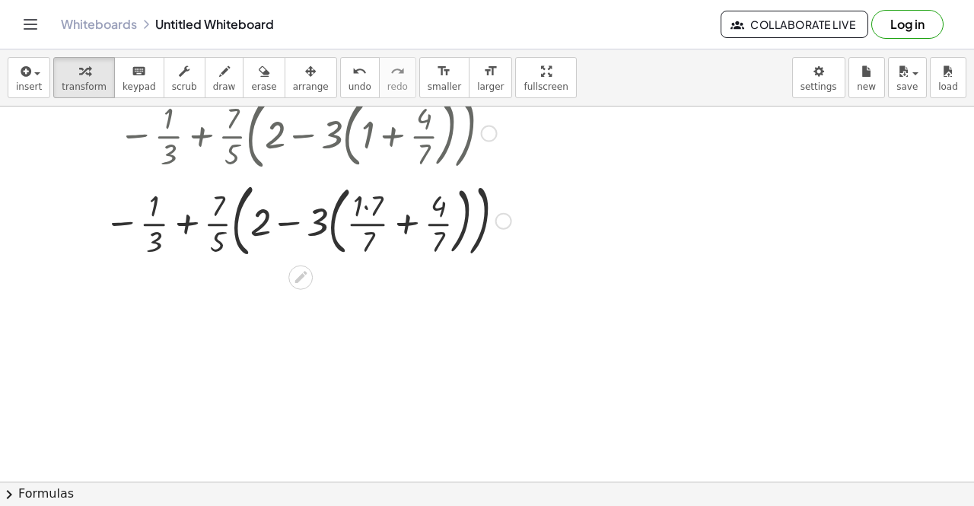
click at [371, 219] on div at bounding box center [308, 220] width 422 height 88
click at [371, 204] on div at bounding box center [308, 220] width 422 height 88
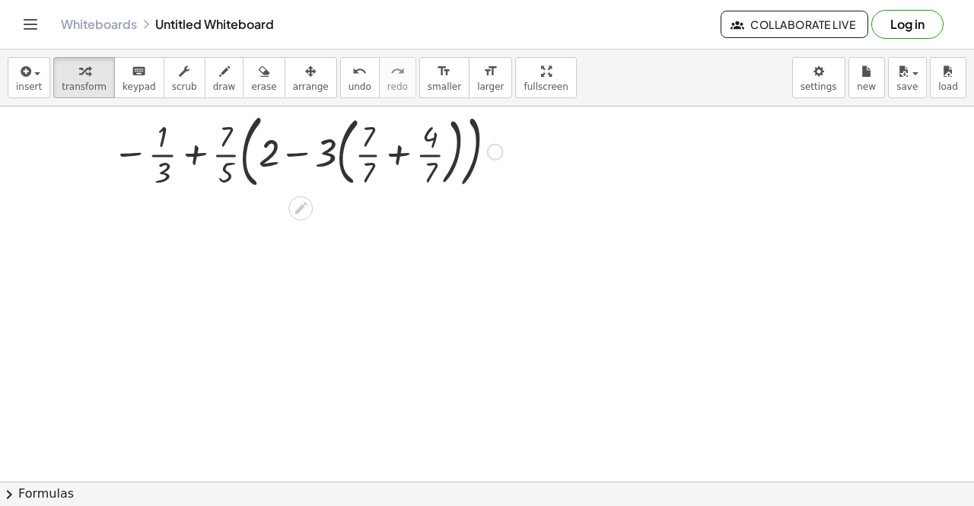
scroll to position [216, 0]
click at [403, 151] on div at bounding box center [308, 151] width 422 height 88
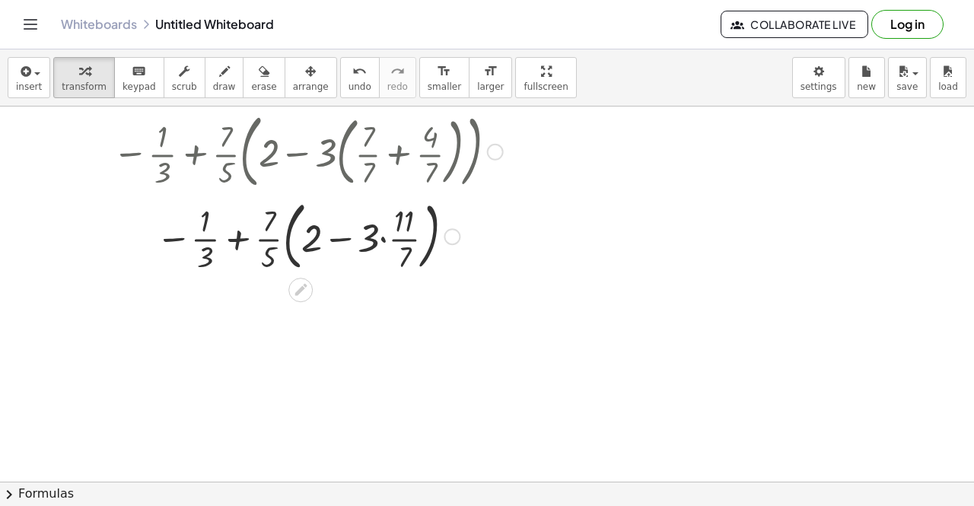
click at [384, 241] on div at bounding box center [308, 235] width 422 height 82
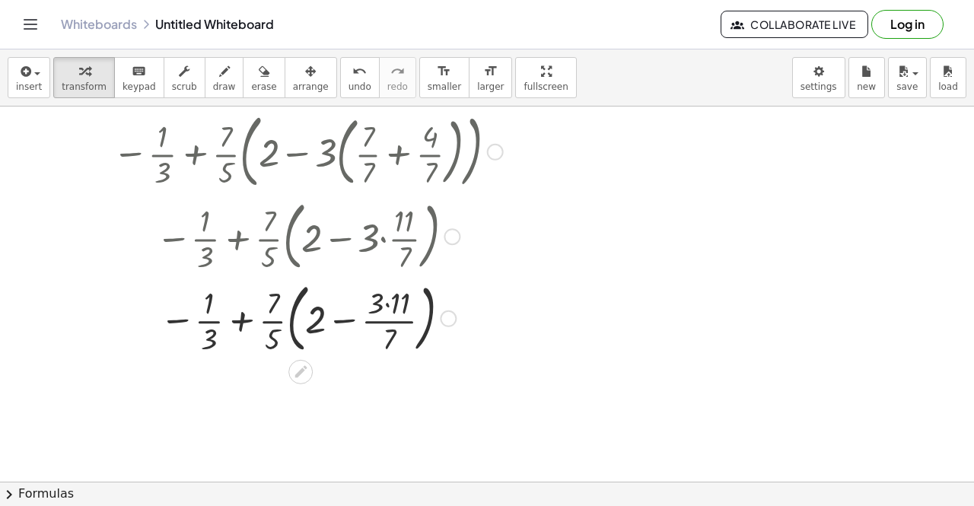
click at [391, 304] on div at bounding box center [308, 317] width 422 height 82
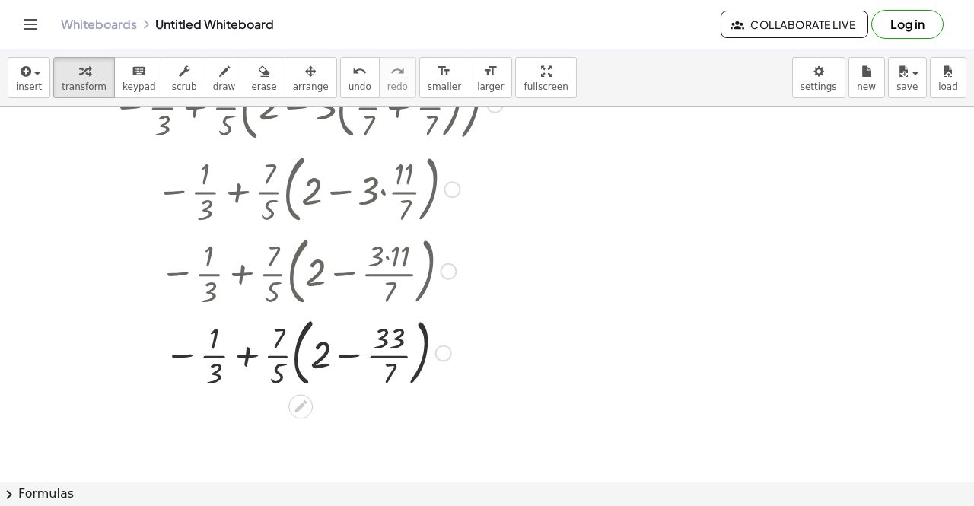
scroll to position [264, 0]
click at [323, 357] on div at bounding box center [308, 352] width 422 height 82
click at [323, 363] on div at bounding box center [308, 352] width 422 height 82
click at [346, 355] on div at bounding box center [308, 352] width 422 height 82
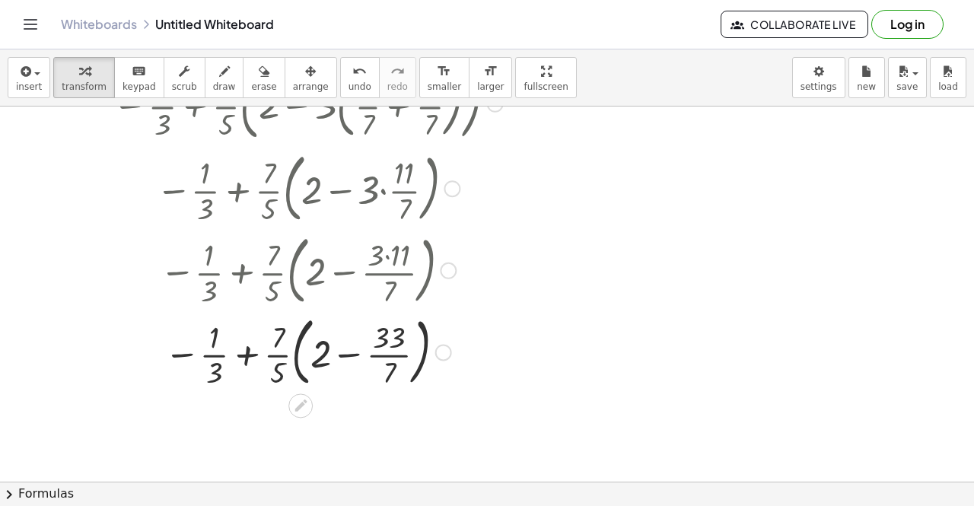
click at [346, 355] on div at bounding box center [308, 352] width 422 height 82
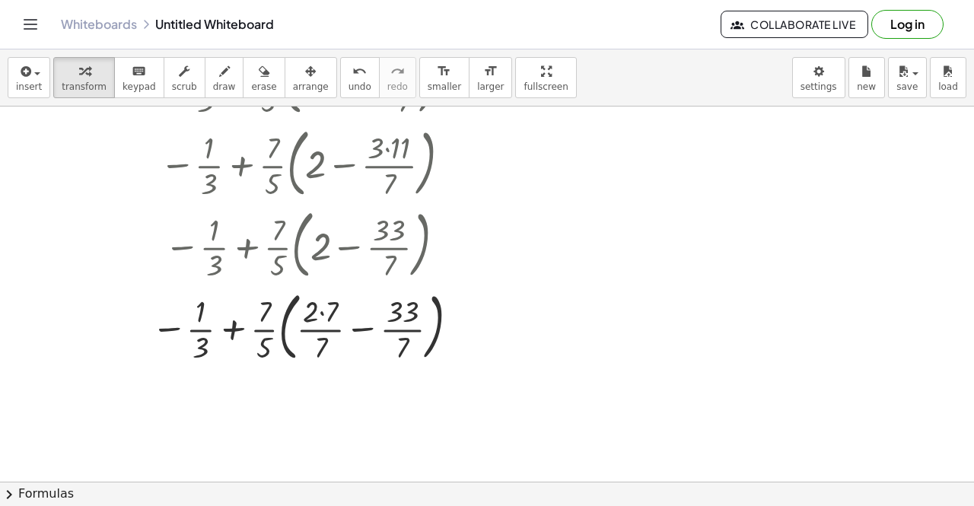
scroll to position [373, 0]
click at [324, 317] on div at bounding box center [308, 324] width 422 height 82
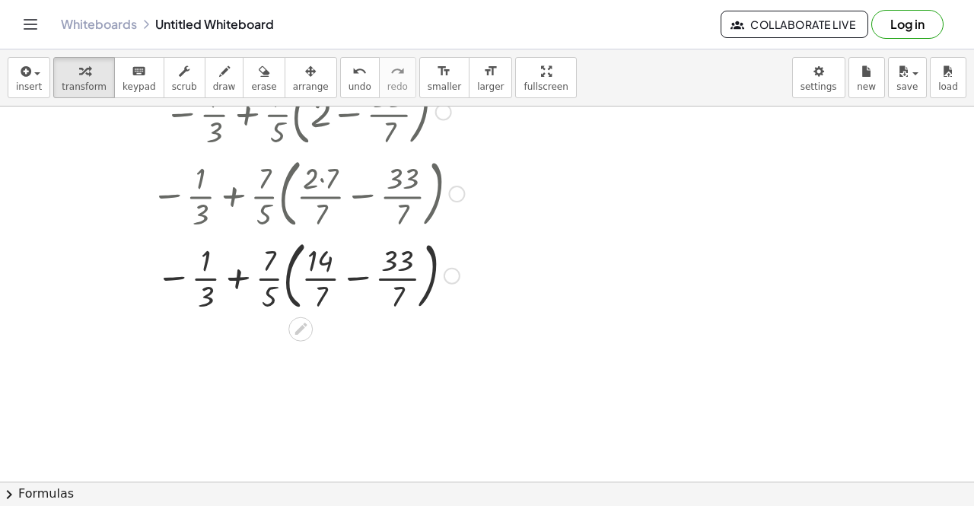
scroll to position [505, 0]
click at [364, 278] on div at bounding box center [308, 274] width 422 height 82
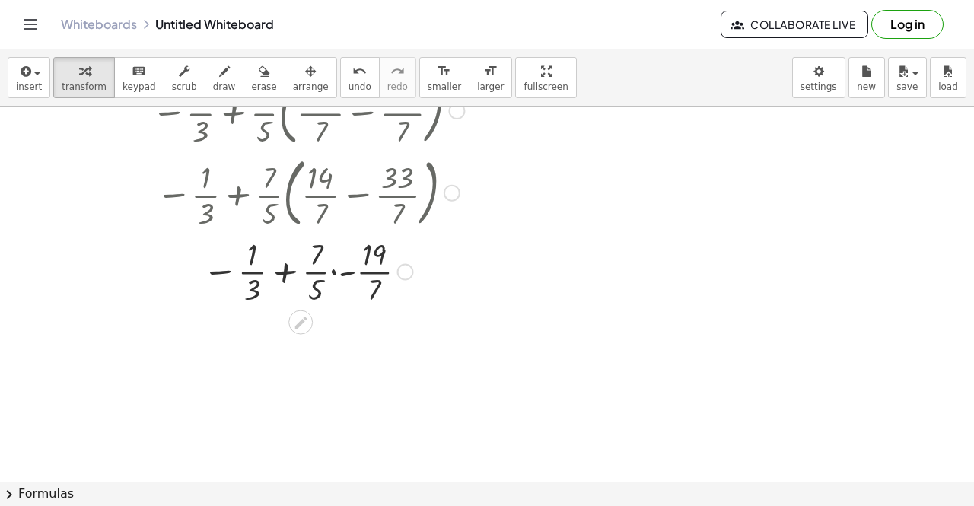
scroll to position [588, 0]
click at [336, 272] on div at bounding box center [308, 270] width 422 height 76
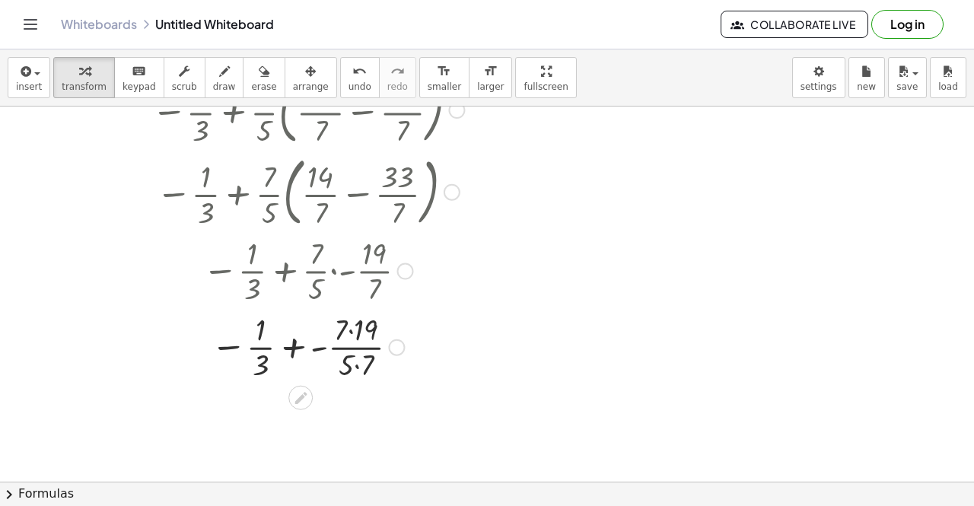
click at [357, 365] on div at bounding box center [308, 346] width 422 height 76
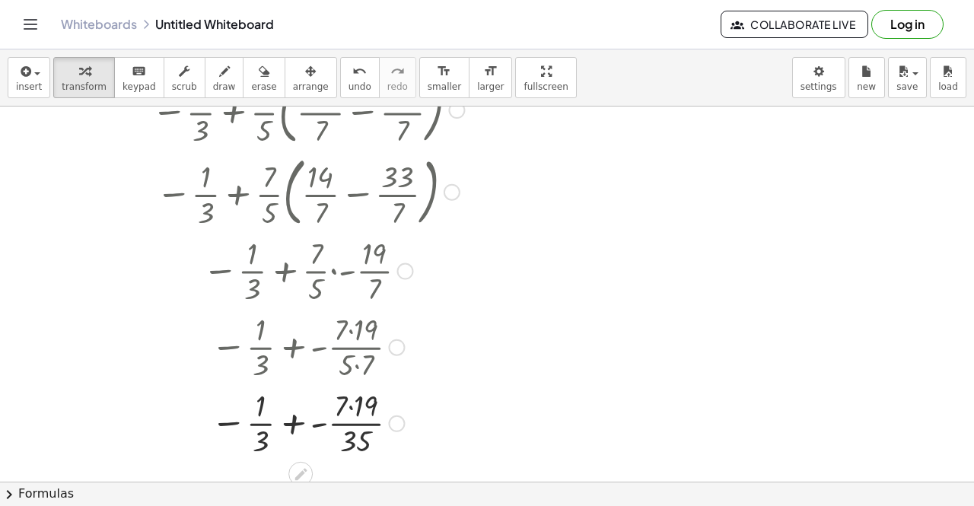
click at [352, 406] on div at bounding box center [308, 422] width 422 height 76
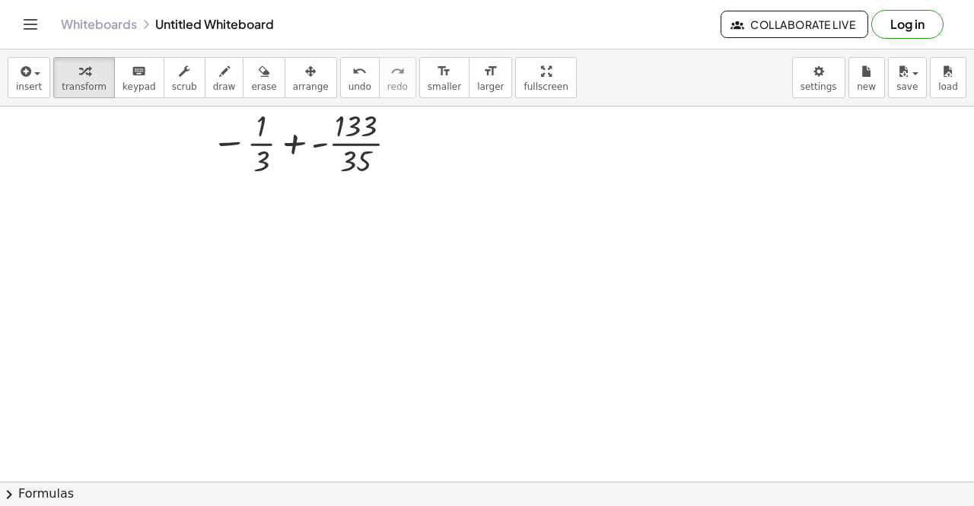
scroll to position [867, 0]
click at [320, 145] on div at bounding box center [308, 144] width 422 height 76
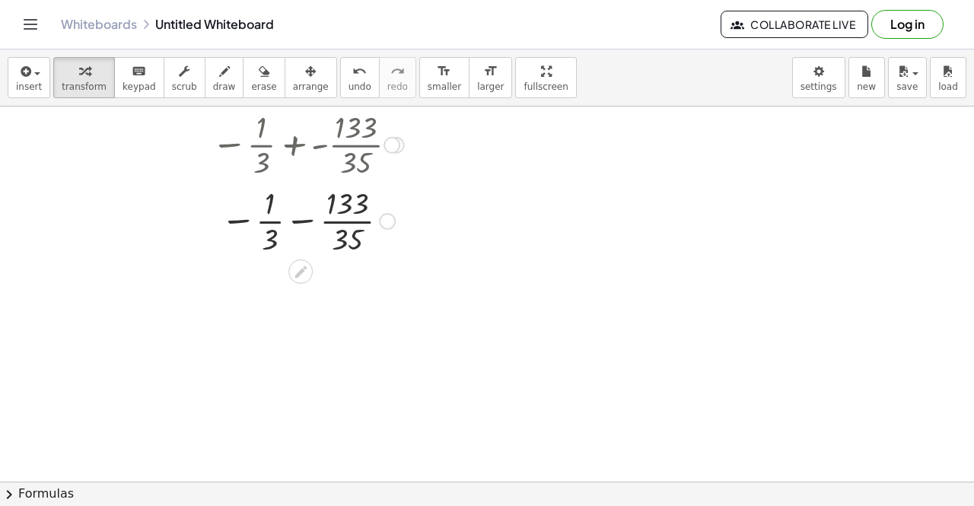
click at [298, 222] on div at bounding box center [308, 220] width 422 height 76
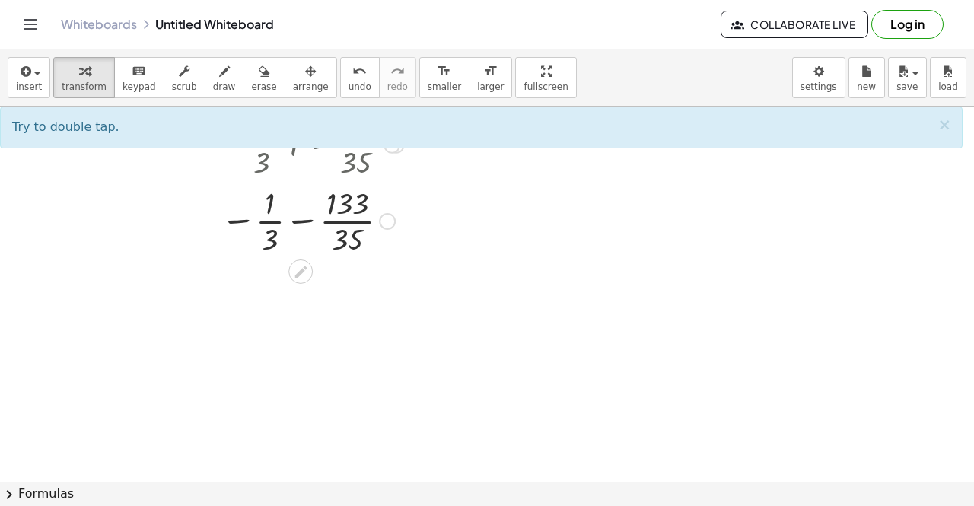
click at [268, 236] on div at bounding box center [308, 220] width 422 height 76
click at [277, 239] on div at bounding box center [308, 220] width 422 height 76
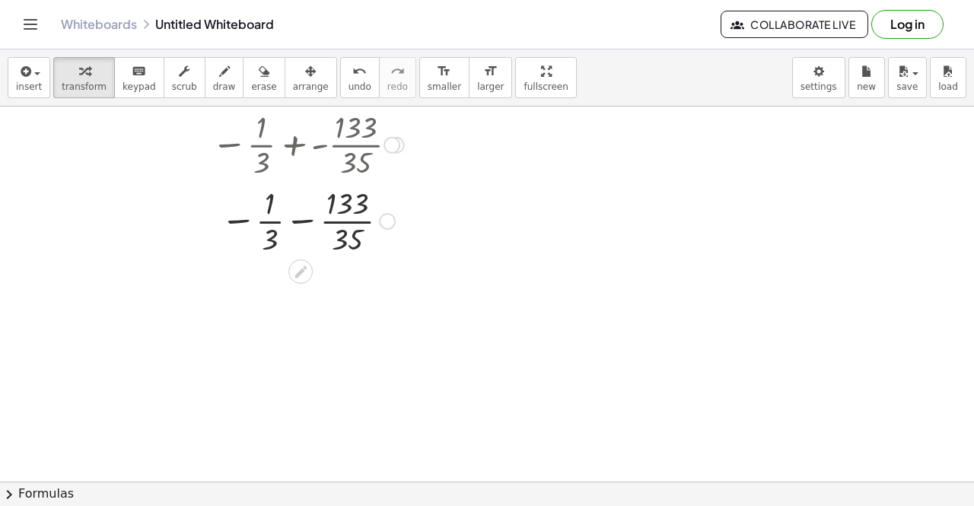
click at [277, 239] on div at bounding box center [308, 220] width 422 height 76
click at [349, 78] on div "undo" at bounding box center [360, 71] width 23 height 18
click at [349, 234] on div at bounding box center [308, 220] width 346 height 76
click at [348, 298] on div at bounding box center [308, 296] width 422 height 76
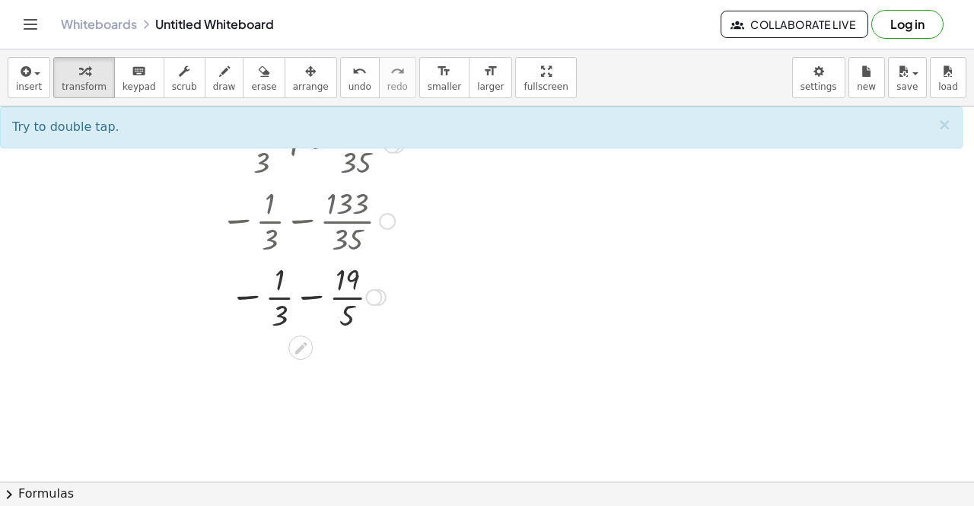
click at [284, 311] on div at bounding box center [308, 296] width 422 height 76
click at [313, 298] on div at bounding box center [308, 296] width 422 height 76
click at [347, 283] on div at bounding box center [308, 296] width 422 height 76
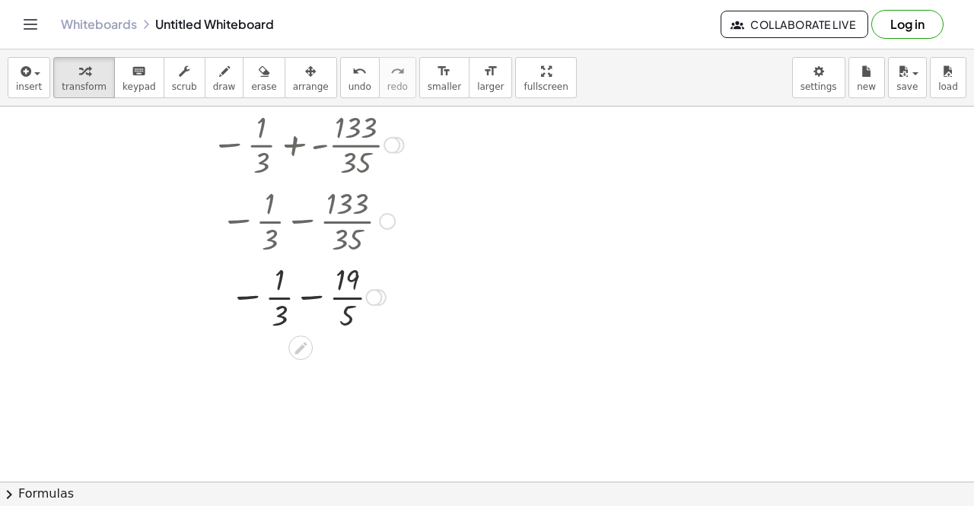
click at [275, 280] on div at bounding box center [308, 296] width 422 height 76
click at [280, 310] on div at bounding box center [308, 296] width 422 height 76
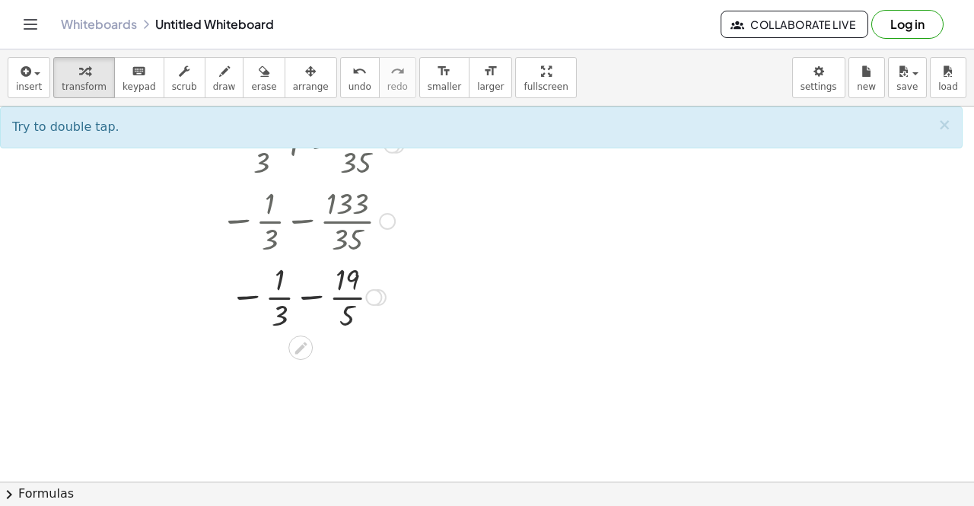
click at [304, 300] on div at bounding box center [308, 296] width 422 height 76
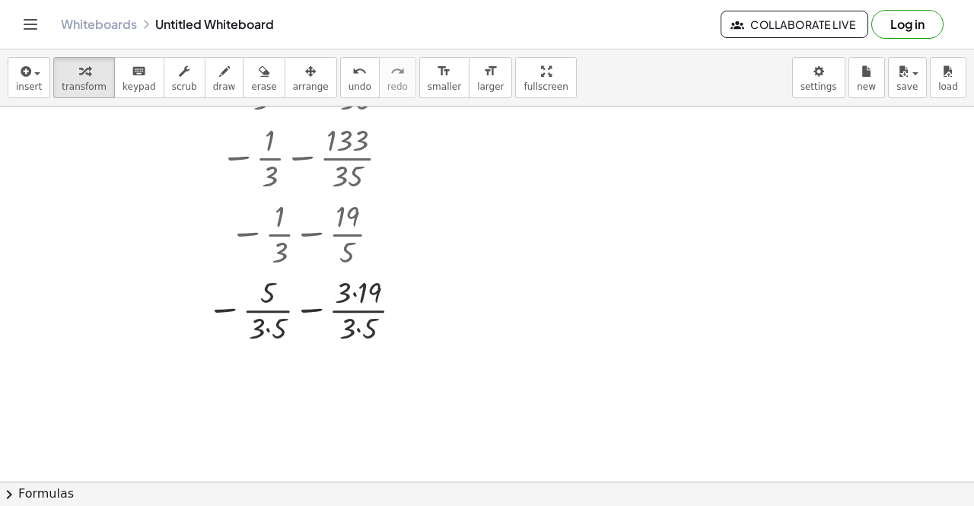
scroll to position [941, 0]
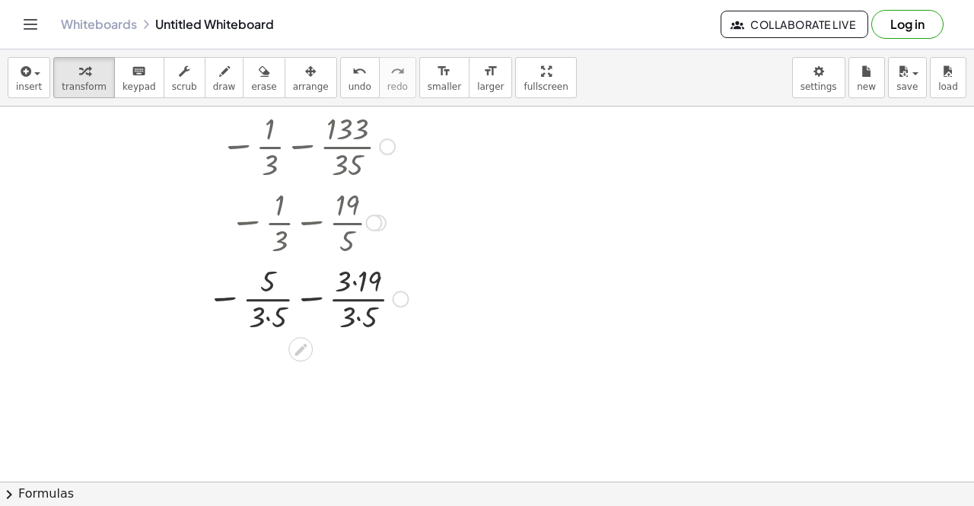
click at [342, 279] on div at bounding box center [308, 298] width 422 height 76
click at [274, 313] on div at bounding box center [308, 298] width 422 height 76
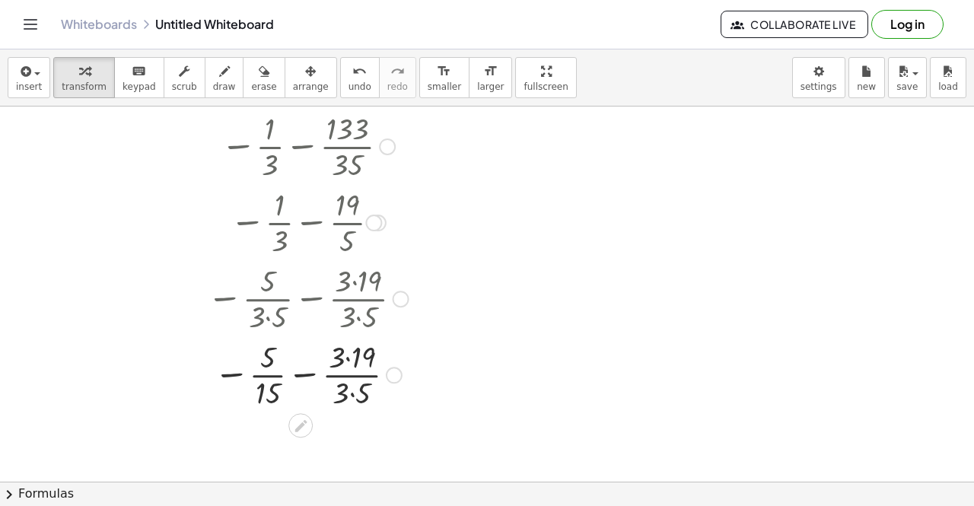
click at [352, 399] on div at bounding box center [308, 374] width 422 height 76
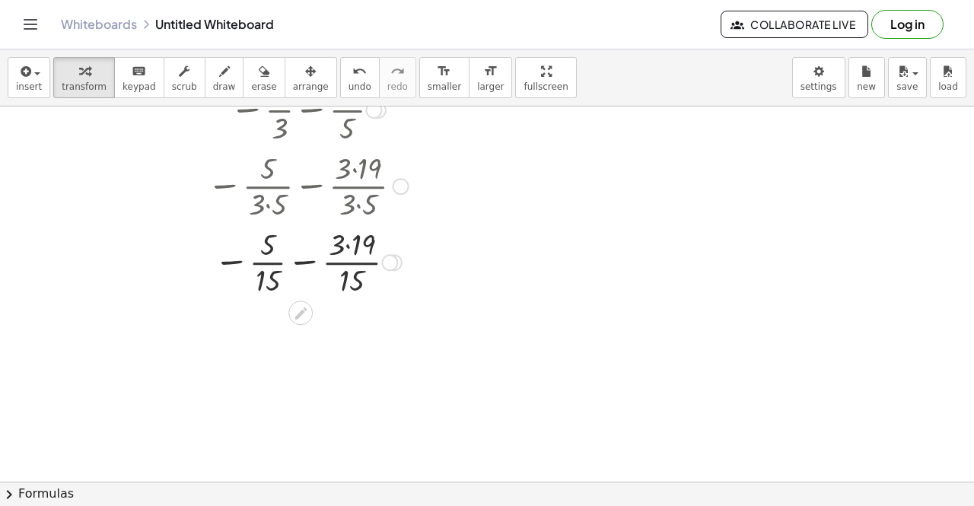
click at [351, 247] on div at bounding box center [308, 261] width 422 height 76
click at [345, 237] on div at bounding box center [308, 261] width 422 height 76
click at [317, 260] on div at bounding box center [308, 261] width 422 height 76
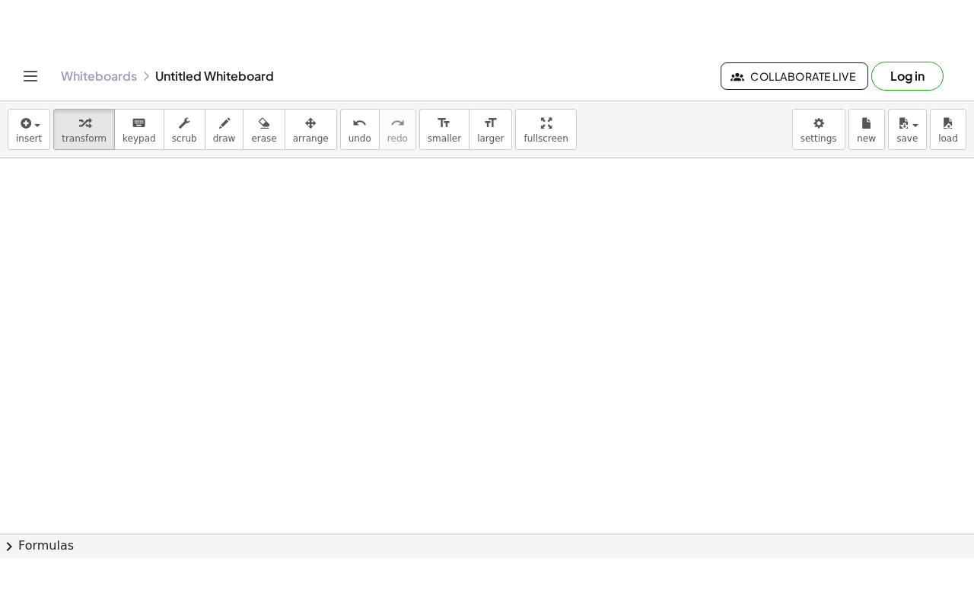
scroll to position [1352, 0]
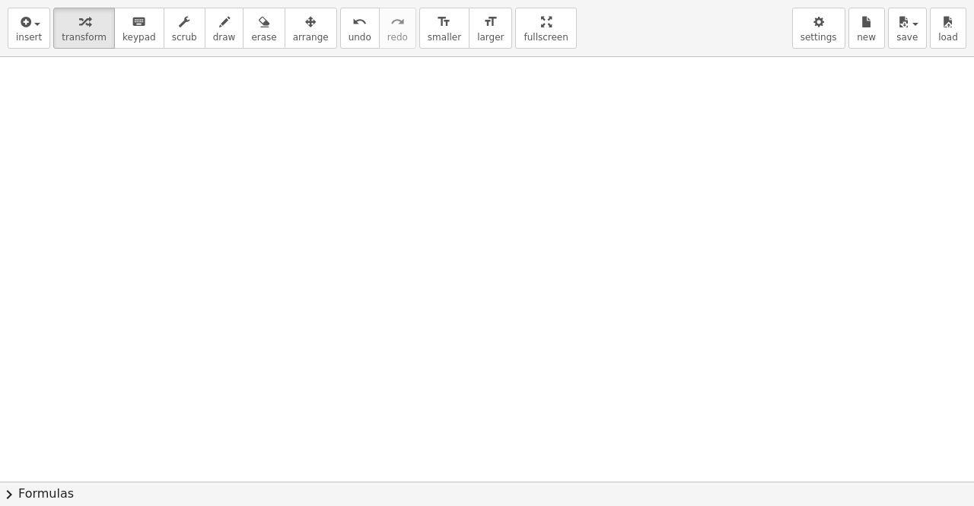
click at [494, 139] on div "insert select one: Math Expression Function Text Youtube Video Graphing Geometr…" at bounding box center [487, 253] width 974 height 506
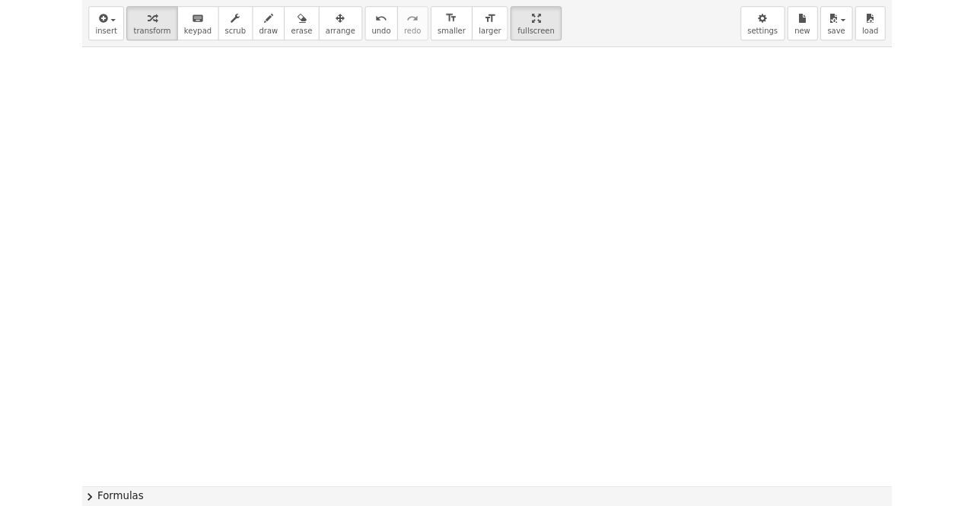
scroll to position [1349, 0]
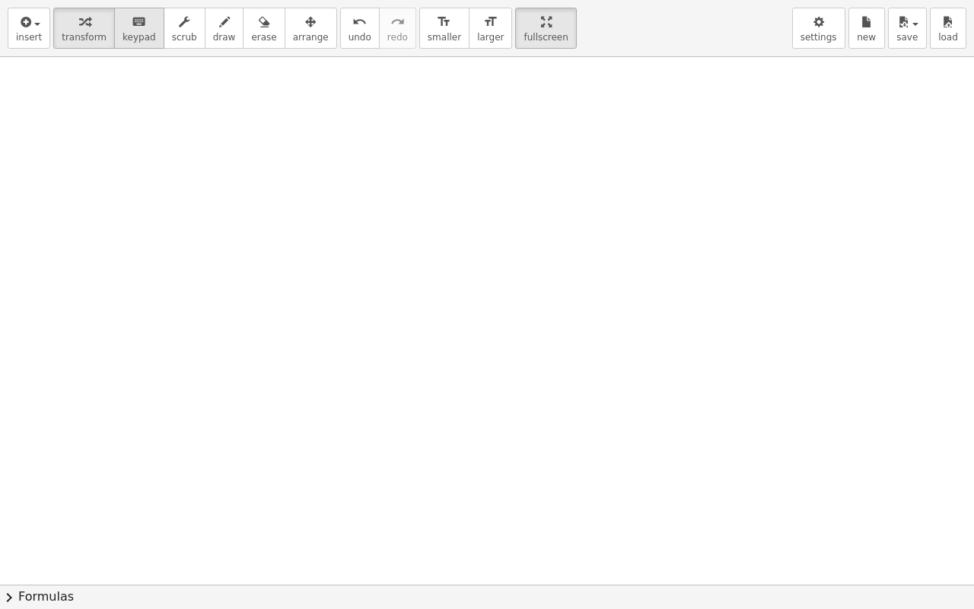
click at [125, 40] on span "keypad" at bounding box center [139, 37] width 33 height 11
click at [32, 43] on span "insert" at bounding box center [29, 37] width 26 height 11
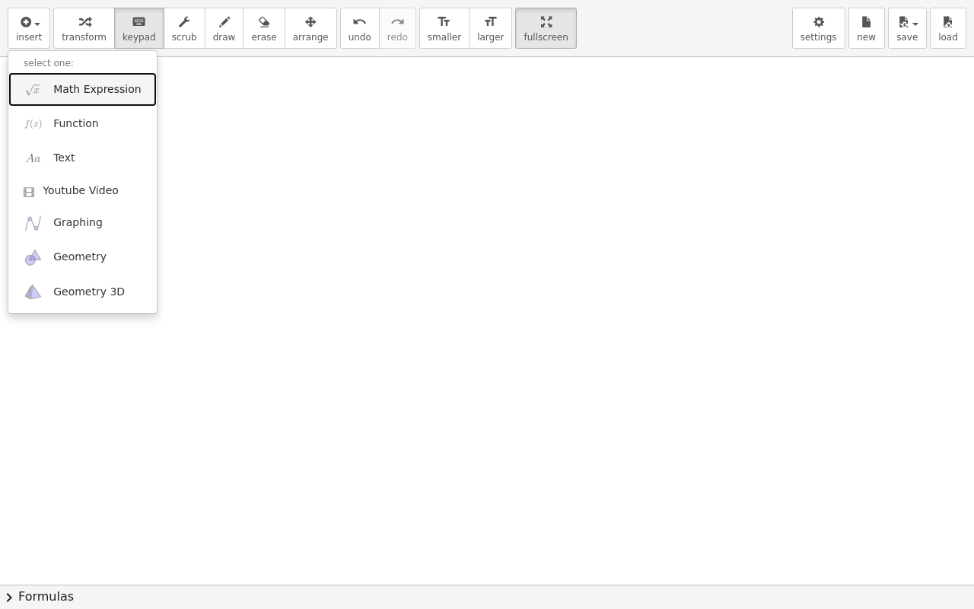
click at [105, 91] on span "Math Expression" at bounding box center [97, 89] width 88 height 15
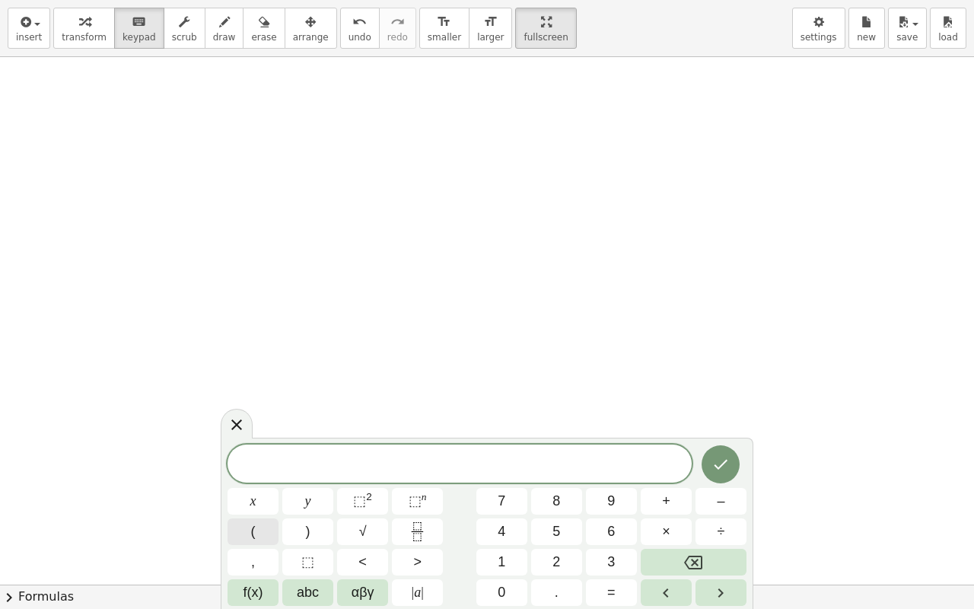
click at [237, 505] on button "(" at bounding box center [253, 531] width 51 height 27
click at [235, 505] on button "(" at bounding box center [253, 531] width 51 height 27
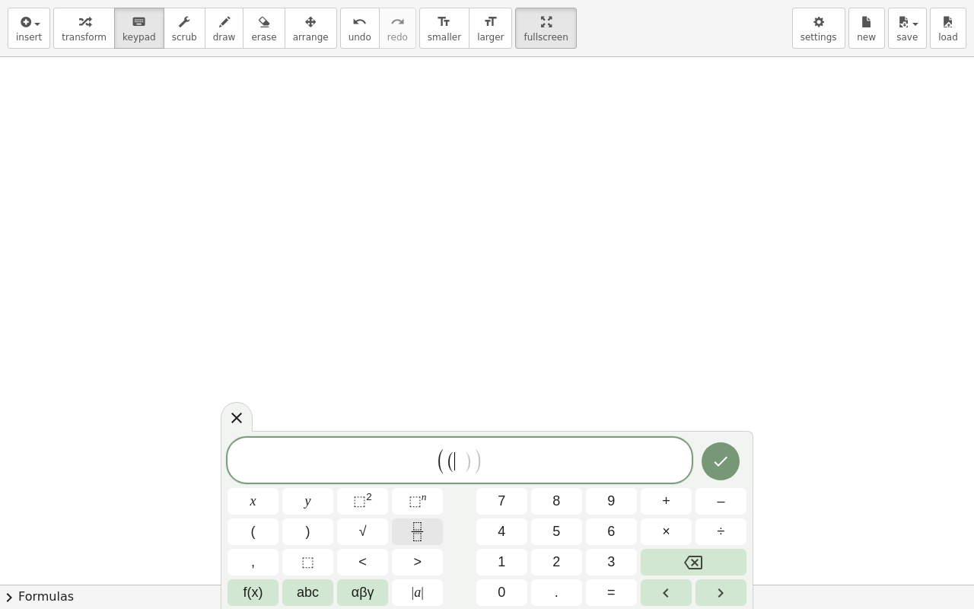
click at [425, 505] on icon "Fraction" at bounding box center [417, 531] width 19 height 19
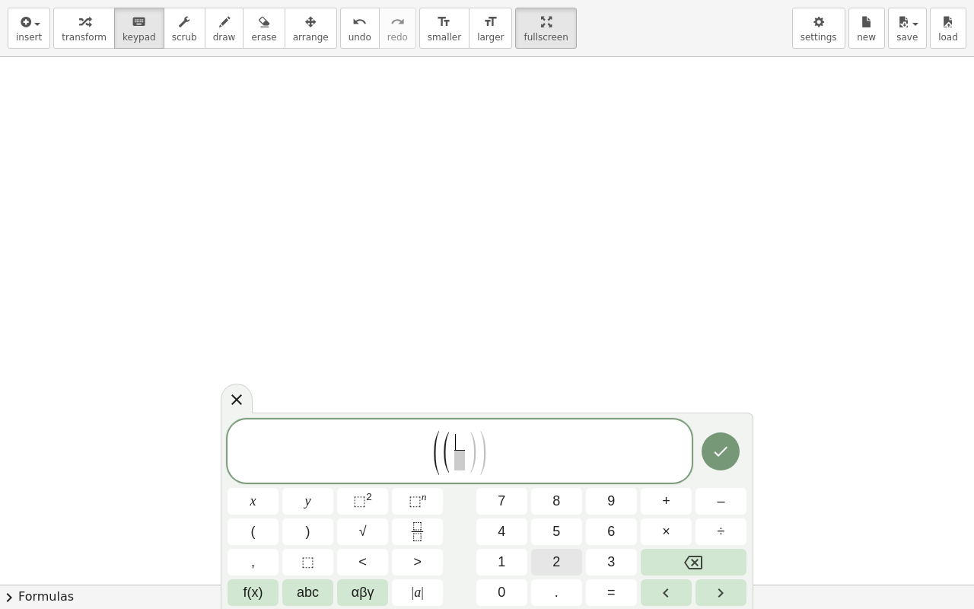
click at [569, 505] on button "2" at bounding box center [556, 562] width 51 height 27
click at [425, 505] on div "( ( 2 ​ ​ ) ) x y ⬚ 2 ⬚ n 7 8 9 + – ( ) √ 4 5 6 × ÷ , ⬚ < > 1 2 3 f(x) abc αβγ …" at bounding box center [487, 512] width 519 height 186
click at [495, 444] on span "( ( 2 ​ ) )" at bounding box center [460, 451] width 464 height 47
click at [457, 439] on span "2" at bounding box center [459, 441] width 8 height 17
click at [466, 441] on span "2 ​ ​" at bounding box center [460, 452] width 18 height 37
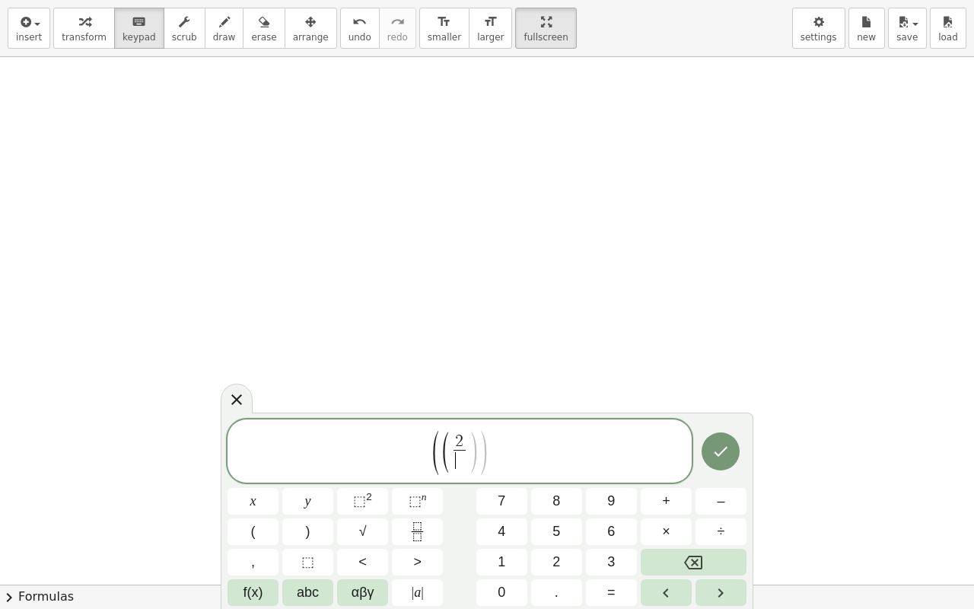
click at [461, 439] on span "2" at bounding box center [459, 441] width 8 height 17
click at [415, 501] on span "⬚" at bounding box center [415, 500] width 13 height 15
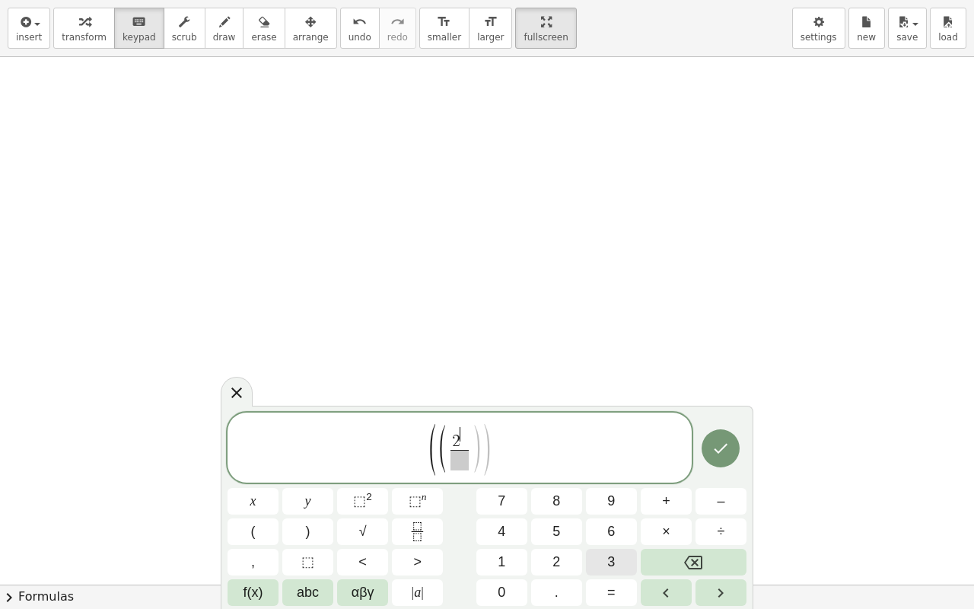
click at [596, 505] on button "3" at bounding box center [611, 562] width 51 height 27
click at [475, 456] on span ")" at bounding box center [477, 449] width 11 height 52
click at [464, 463] on span "​" at bounding box center [459, 460] width 19 height 21
click at [478, 454] on span ")" at bounding box center [477, 449] width 11 height 52
click at [299, 505] on button ")" at bounding box center [307, 531] width 51 height 27
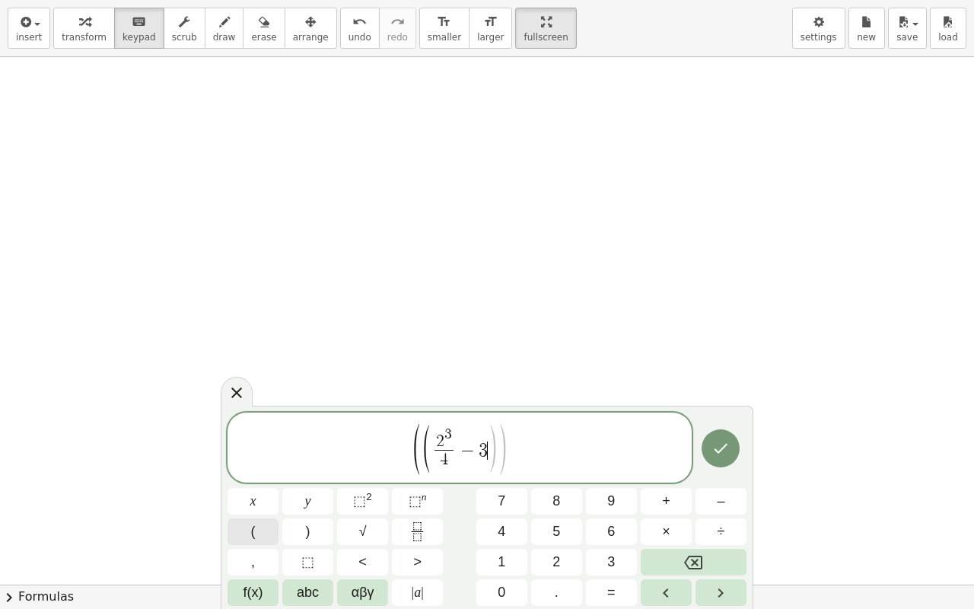
click at [272, 505] on button "(" at bounding box center [253, 531] width 51 height 27
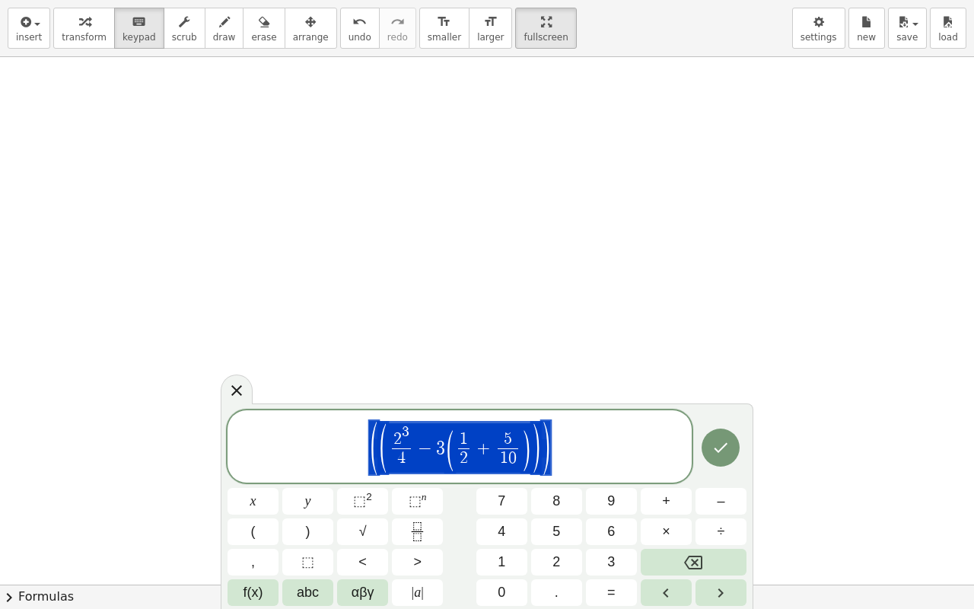
drag, startPoint x: 551, startPoint y: 451, endPoint x: 267, endPoint y: 463, distance: 284.1
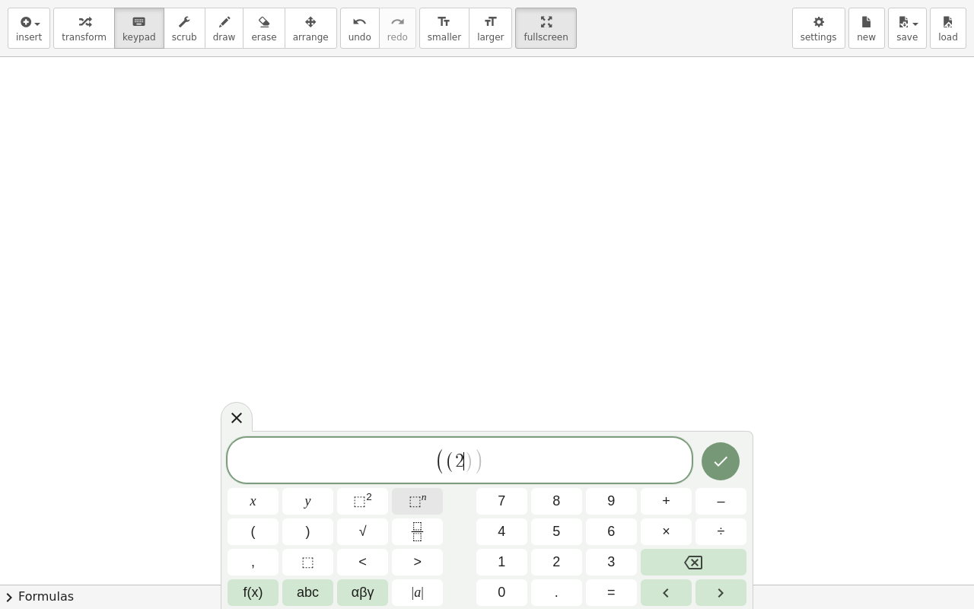
click at [412, 494] on span "⬚" at bounding box center [415, 500] width 13 height 15
click at [459, 463] on span "2" at bounding box center [455, 461] width 9 height 18
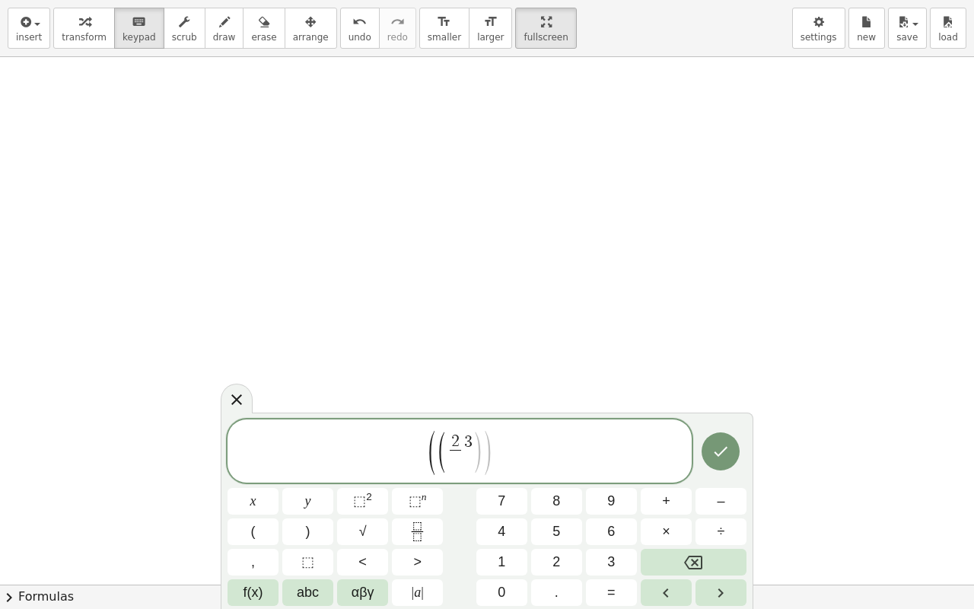
click at [476, 448] on span ")" at bounding box center [477, 452] width 11 height 45
click at [463, 460] on span at bounding box center [459, 460] width 11 height 21
click at [463, 438] on span "2" at bounding box center [459, 442] width 11 height 17
click at [419, 500] on span "⬚" at bounding box center [415, 500] width 13 height 15
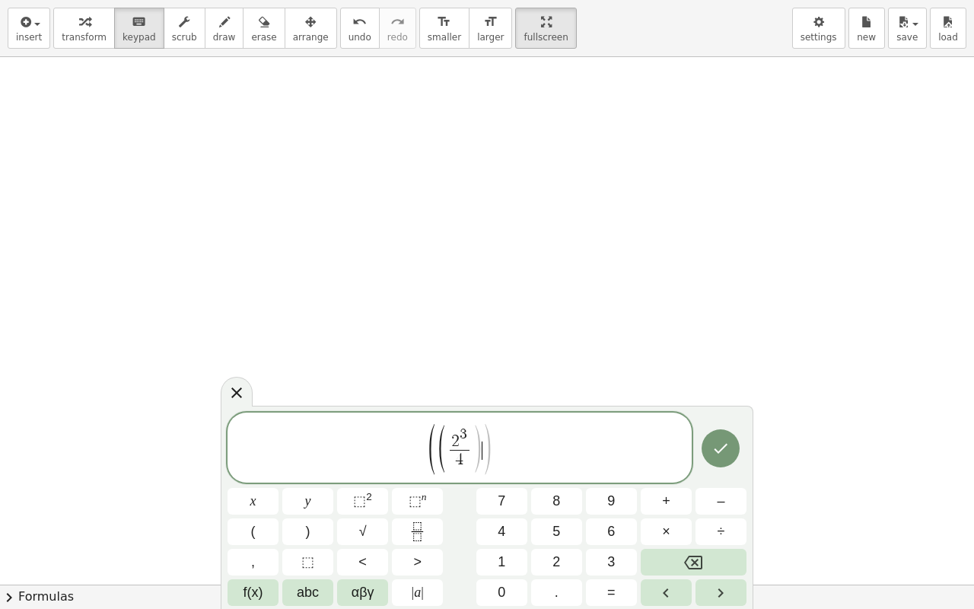
click at [483, 445] on span ")" at bounding box center [486, 449] width 11 height 56
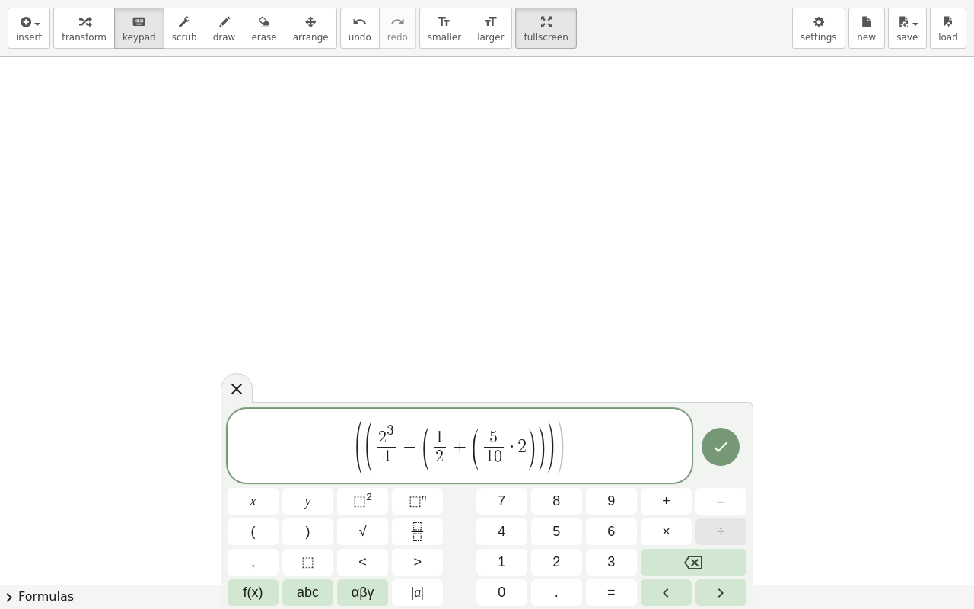
click at [721, 505] on span "÷" at bounding box center [722, 531] width 8 height 21
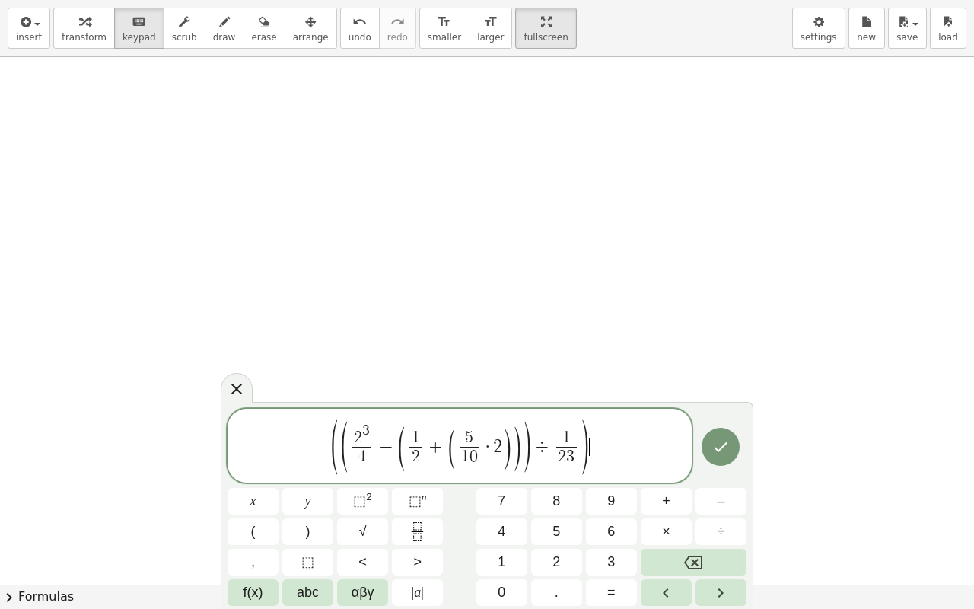
click at [607, 416] on div "( ( 2 3 4 ​ − ( 1 2 ​ + ( 5 1 0 ​ · 2 ) ) ) ÷ 1 2 3 ​ ) ​" at bounding box center [460, 446] width 464 height 74
click at [596, 417] on div "( ( 2 3 4 ​ − ( 1 2 ​ + ( 5 1 0 ​ · 2 ) ) ) ÷ 1 2 3 ​ ) ​" at bounding box center [460, 446] width 464 height 74
click at [418, 496] on span "⬚" at bounding box center [415, 500] width 13 height 15
click at [604, 505] on button "3" at bounding box center [611, 562] width 51 height 27
click at [430, 504] on button "⬚ n" at bounding box center [417, 501] width 51 height 27
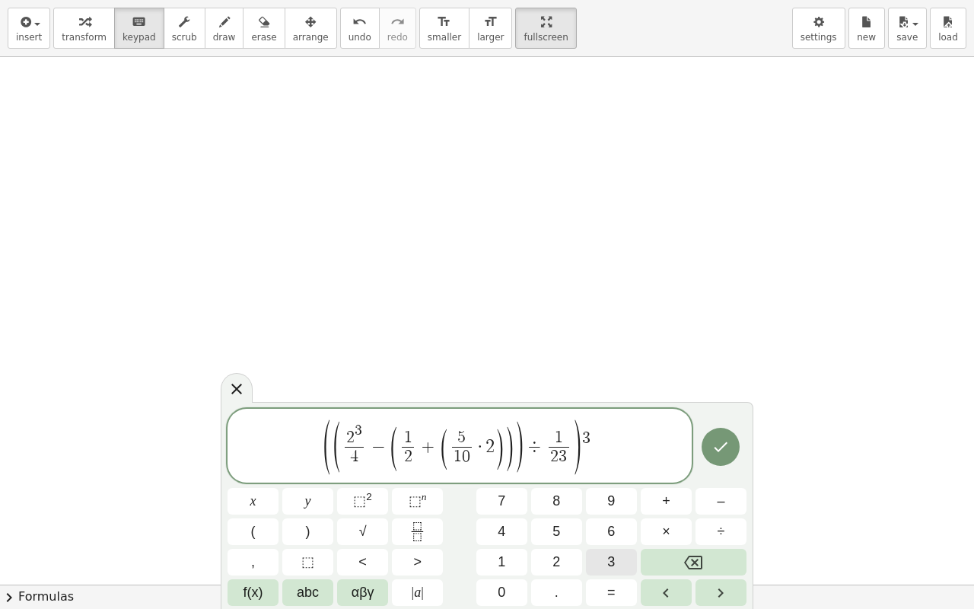
click at [595, 505] on button "3" at bounding box center [611, 562] width 51 height 27
click at [588, 445] on span "3" at bounding box center [585, 439] width 8 height 17
click at [583, 444] on span "3" at bounding box center [585, 439] width 8 height 17
click at [593, 441] on span "( ( 2 3 4 ​ − ( 1 2 ​ + ( 5 1 0 ​ · 2 ) ) ) ÷ 1 2 3 ​ ) ​" at bounding box center [460, 447] width 464 height 58
click at [600, 433] on span "( ( 2 3 4 ​ − ( 1 2 ​ + ( 5 1 0 ​ · 2 ) ) ) ÷ 1 2 3 ​ ) ​" at bounding box center [460, 447] width 464 height 58
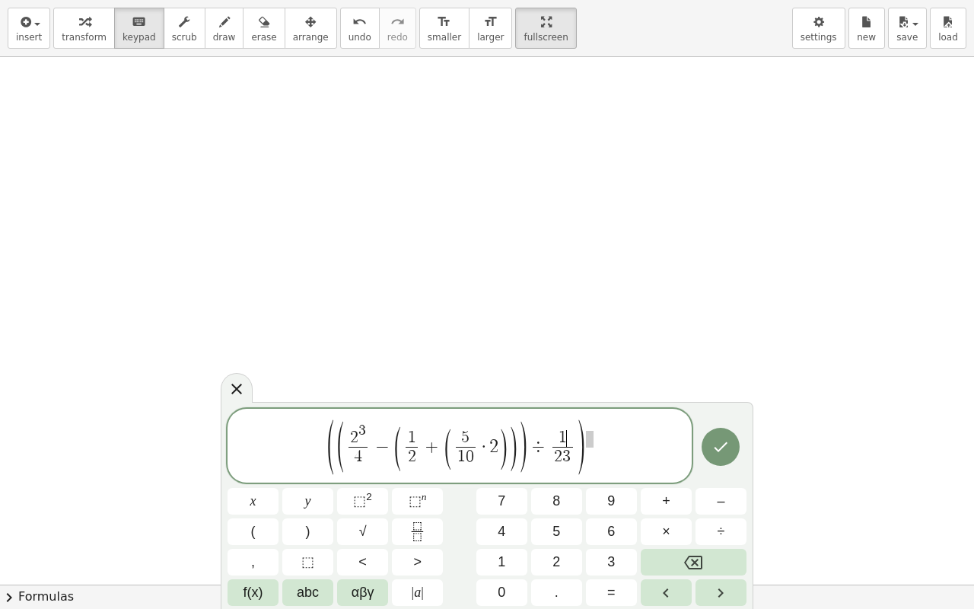
click at [571, 433] on span "1 ​" at bounding box center [563, 438] width 20 height 17
click at [590, 435] on span at bounding box center [590, 439] width 8 height 17
click at [402, 493] on button "⬚ n" at bounding box center [417, 501] width 51 height 27
click at [608, 505] on span "3" at bounding box center [611, 562] width 8 height 21
click at [432, 501] on button "⬚ n" at bounding box center [417, 501] width 51 height 27
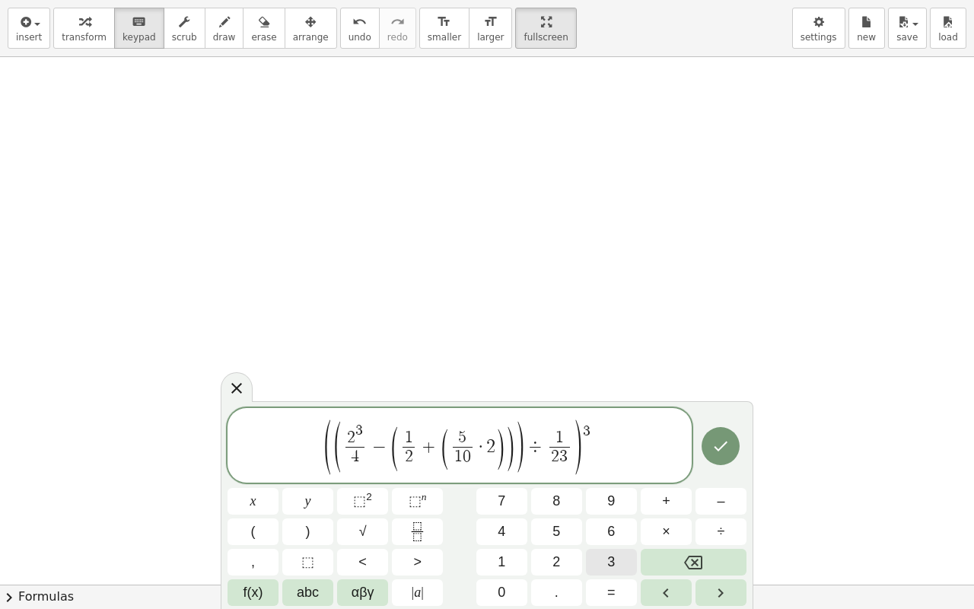
click at [608, 505] on span "3" at bounding box center [611, 562] width 8 height 21
click at [722, 454] on icon "Done" at bounding box center [721, 446] width 18 height 18
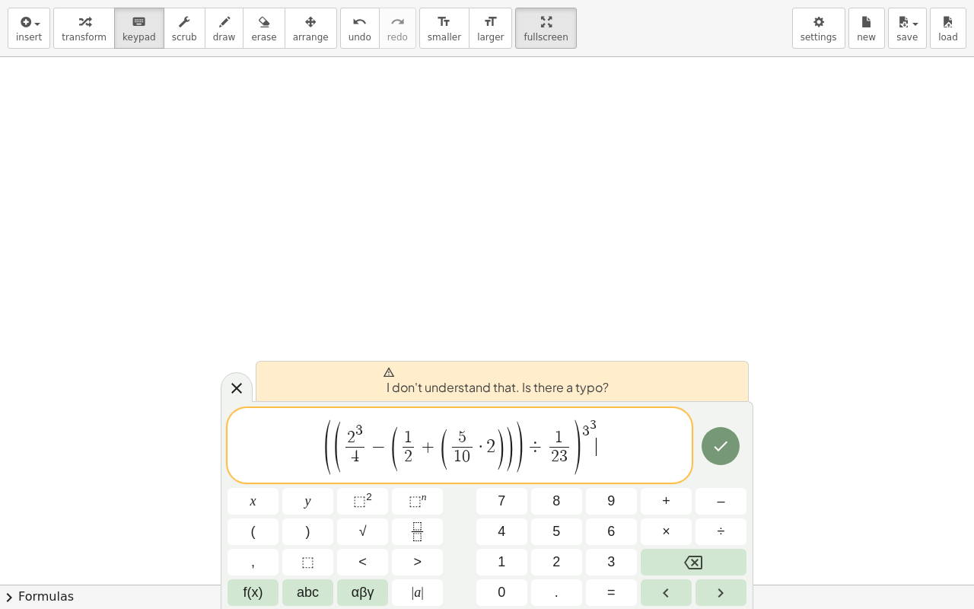
click at [648, 459] on span "( ( 2 3 4 ​ − ( 1 2 ​ + ( 5 1 0 ​ · 2 ) ) ) ÷ 1 2 3 ​ ) 3 3 ​" at bounding box center [460, 446] width 464 height 59
click at [725, 444] on icon "Done" at bounding box center [722, 446] width 14 height 10
click at [569, 460] on span "2 3 ​" at bounding box center [559, 457] width 20 height 21
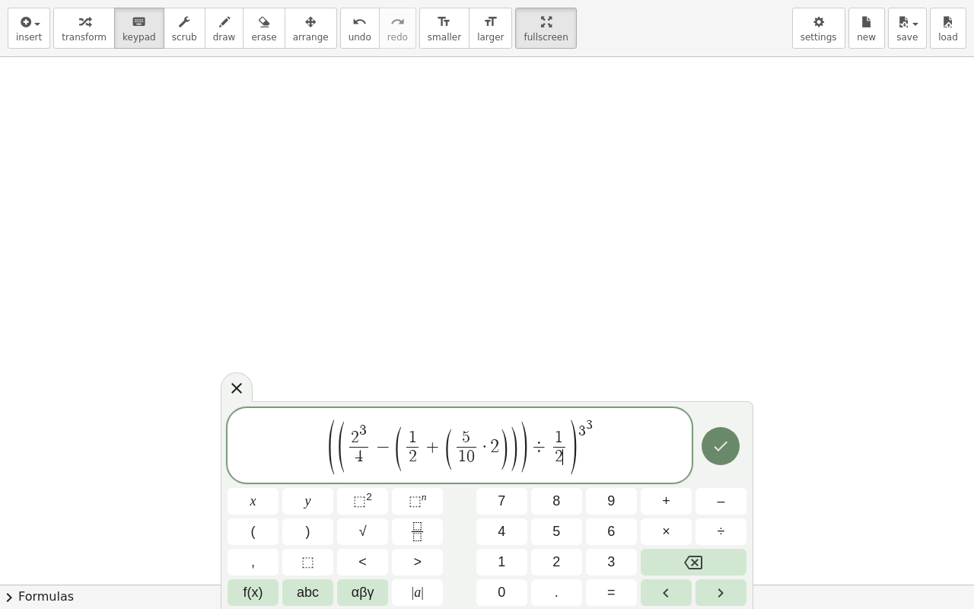
click at [710, 452] on button "Done" at bounding box center [721, 446] width 38 height 38
click at [577, 467] on span ")" at bounding box center [577, 447] width 11 height 60
click at [586, 460] on span "( ( 2 3 4 ​ − ( 1 2 ​ + ( 5 1 0 ​ · 2 ) ) ) ÷ 1 2 3 ​ ​ ) 3 3" at bounding box center [460, 446] width 464 height 59
click at [580, 458] on span ")" at bounding box center [577, 447] width 11 height 60
click at [514, 446] on span ")" at bounding box center [519, 447] width 11 height 56
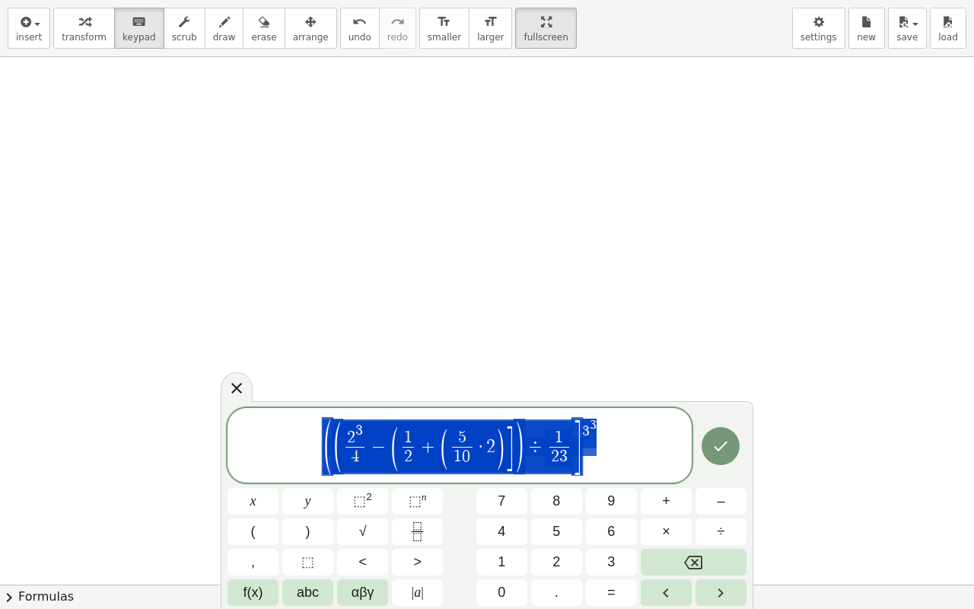
drag, startPoint x: 621, startPoint y: 441, endPoint x: 169, endPoint y: 422, distance: 452.5
click at [169, 422] on div "insert select one: Math Expression Function Text Youtube Video Graphing Geometr…" at bounding box center [487, 304] width 974 height 609
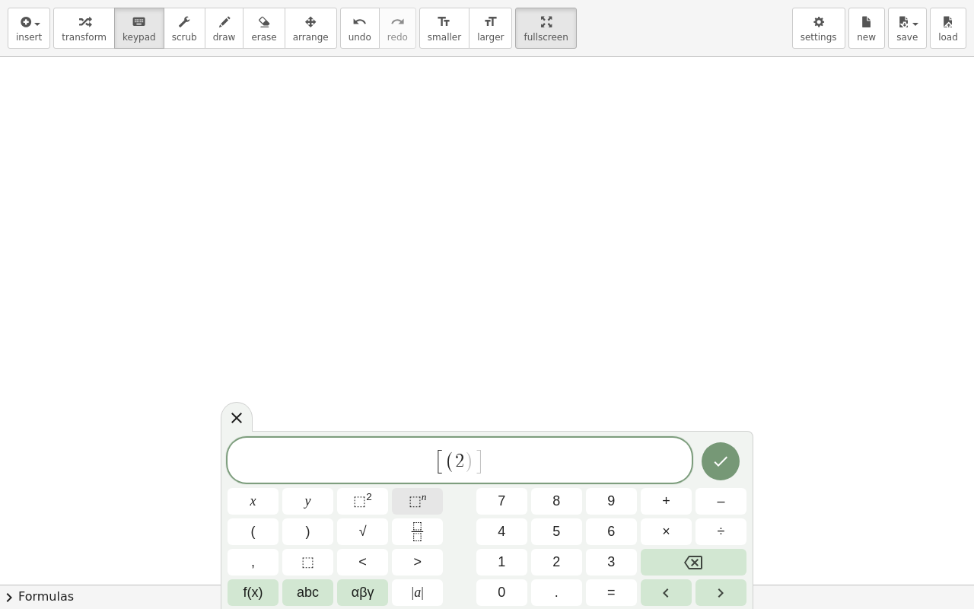
click at [415, 504] on span "⬚" at bounding box center [415, 500] width 13 height 15
click at [461, 470] on span "2 3 ​" at bounding box center [460, 458] width 18 height 24
click at [452, 465] on span "2" at bounding box center [455, 461] width 9 height 18
click at [469, 459] on span ")" at bounding box center [473, 459] width 11 height 30
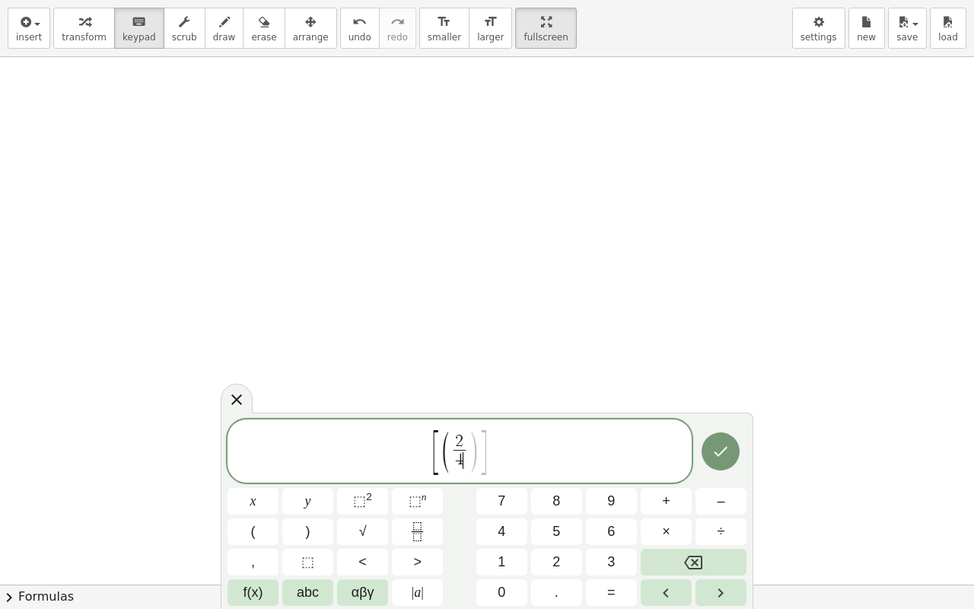
click at [461, 435] on span "2" at bounding box center [459, 441] width 8 height 17
click at [429, 492] on button "⬚ n" at bounding box center [417, 501] width 51 height 27
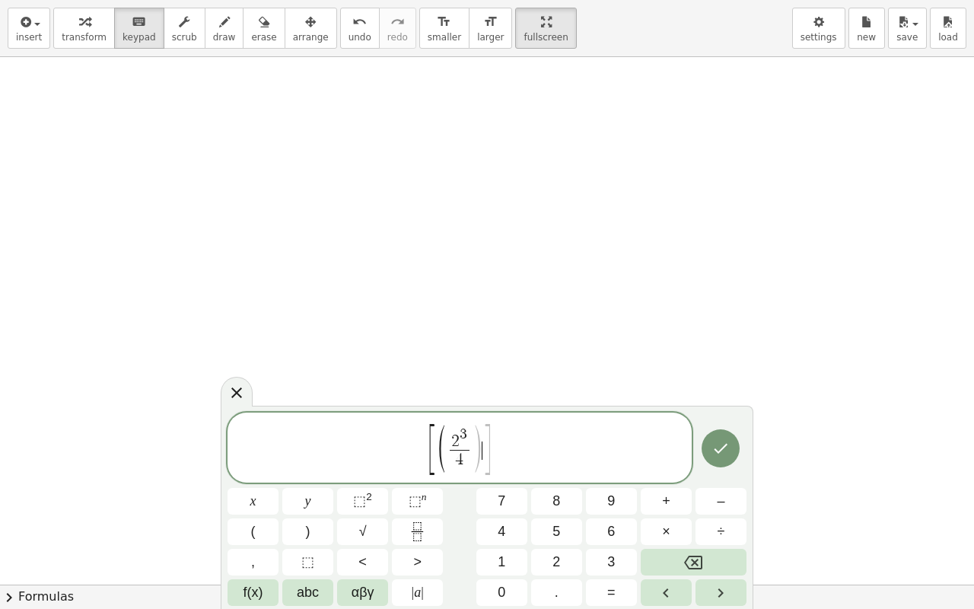
click at [482, 454] on span "[ ( 2 3 4 ​ ) ​ ]" at bounding box center [459, 448] width 65 height 51
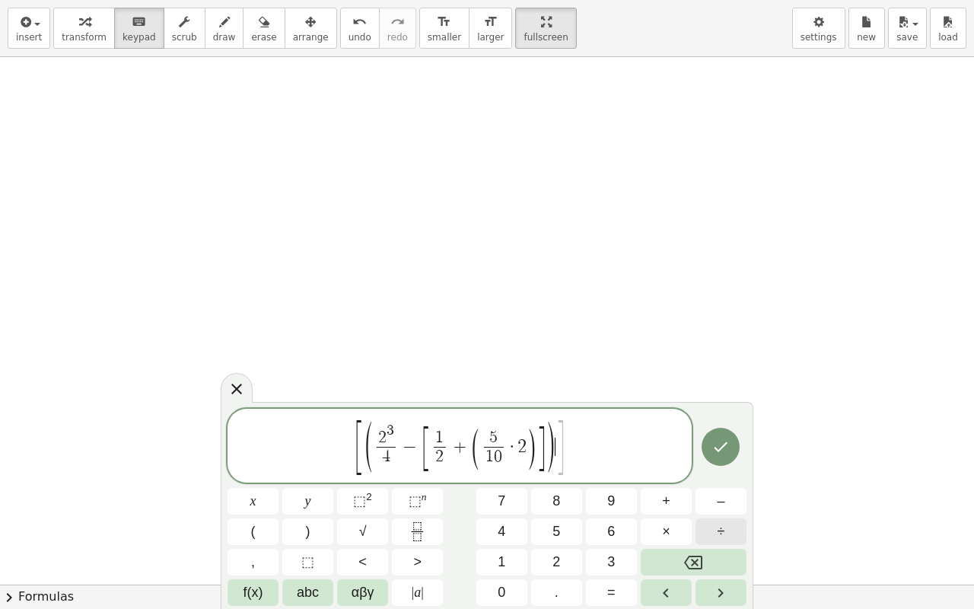
click at [709, 505] on button "÷" at bounding box center [721, 531] width 51 height 27
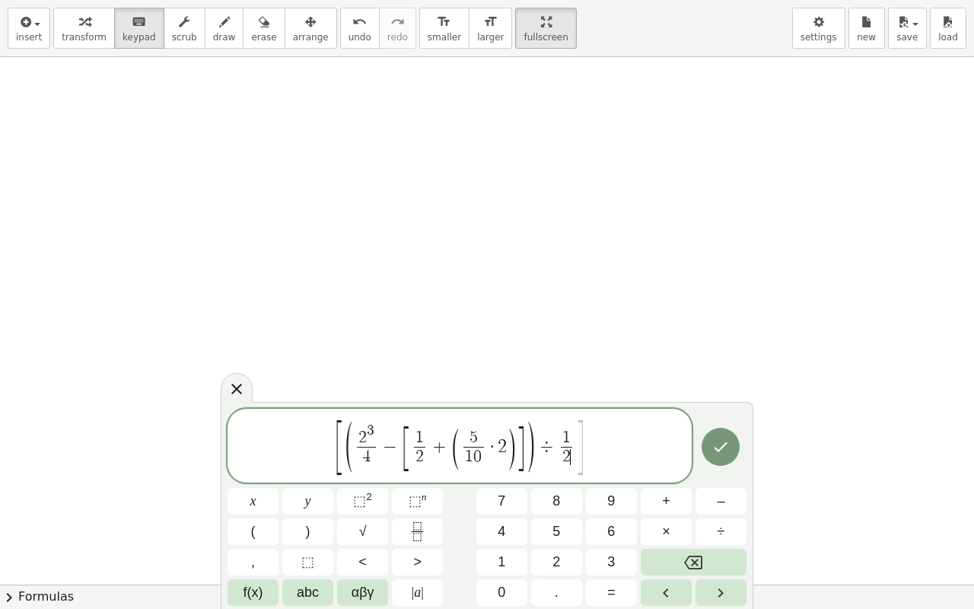
click at [596, 444] on span "[ ( 2 3 4 ​ − [ 1 2 ​ + ( 5 1 0 ​ · 2 ) ] ) ÷ 1 2 ​ ​ ]" at bounding box center [460, 447] width 464 height 58
click at [430, 492] on button "⬚ n" at bounding box center [417, 501] width 51 height 27
click at [586, 425] on span "[ ( 2 3 4 ​ − [ 1 2 ​ + ( 5 1 0 ​ · 2 ) ] ) ÷ 1 2 ​ ] ​" at bounding box center [460, 447] width 464 height 58
click at [497, 505] on button "1" at bounding box center [501, 562] width 51 height 27
click at [435, 503] on button "⬚ n" at bounding box center [417, 501] width 51 height 27
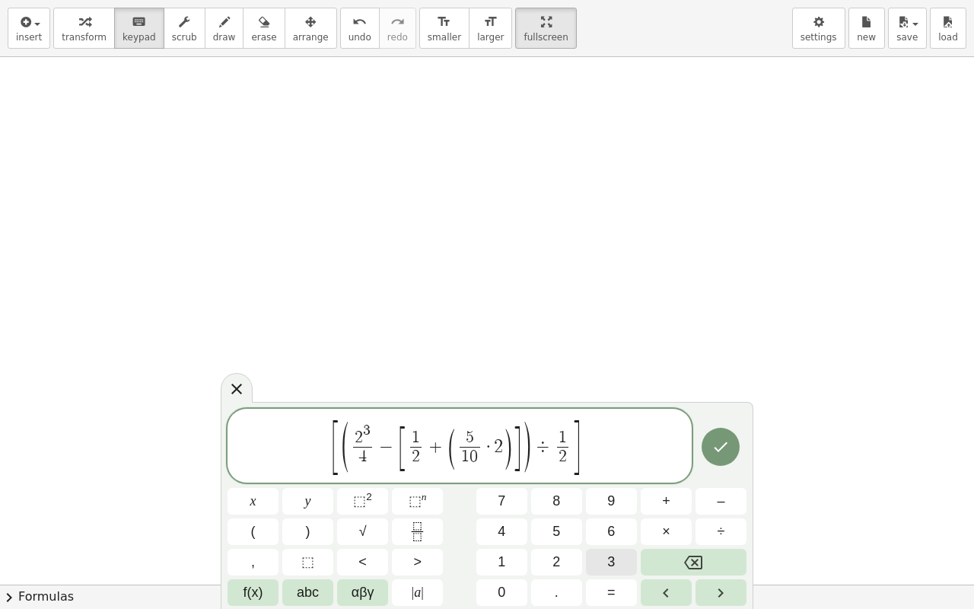
click at [610, 505] on span "3" at bounding box center [611, 562] width 8 height 21
click at [423, 505] on span "⬚ n" at bounding box center [418, 501] width 18 height 21
click at [599, 505] on button "3" at bounding box center [611, 562] width 51 height 27
click at [723, 451] on icon "Done" at bounding box center [721, 447] width 18 height 18
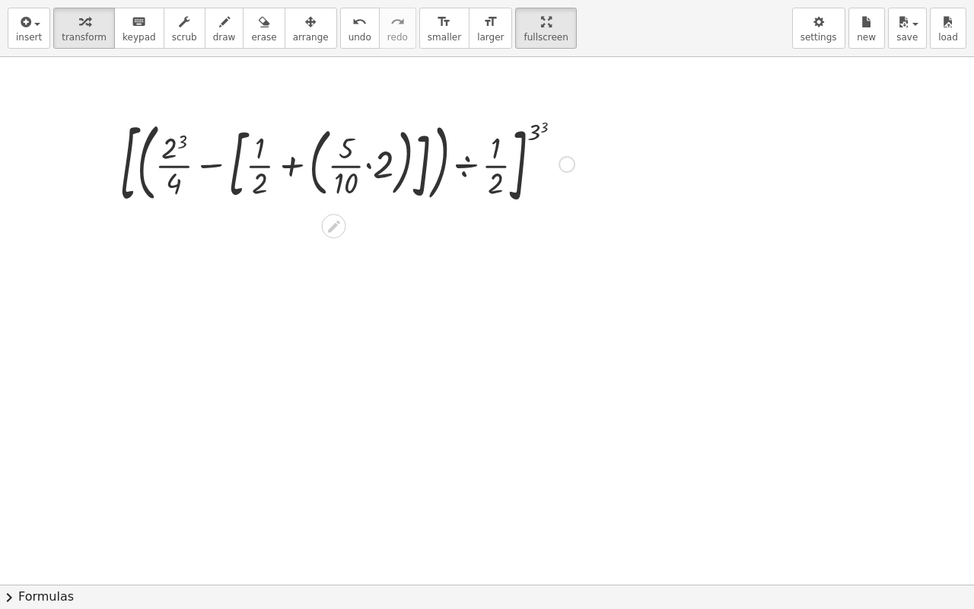
click at [170, 147] on div at bounding box center [347, 162] width 470 height 99
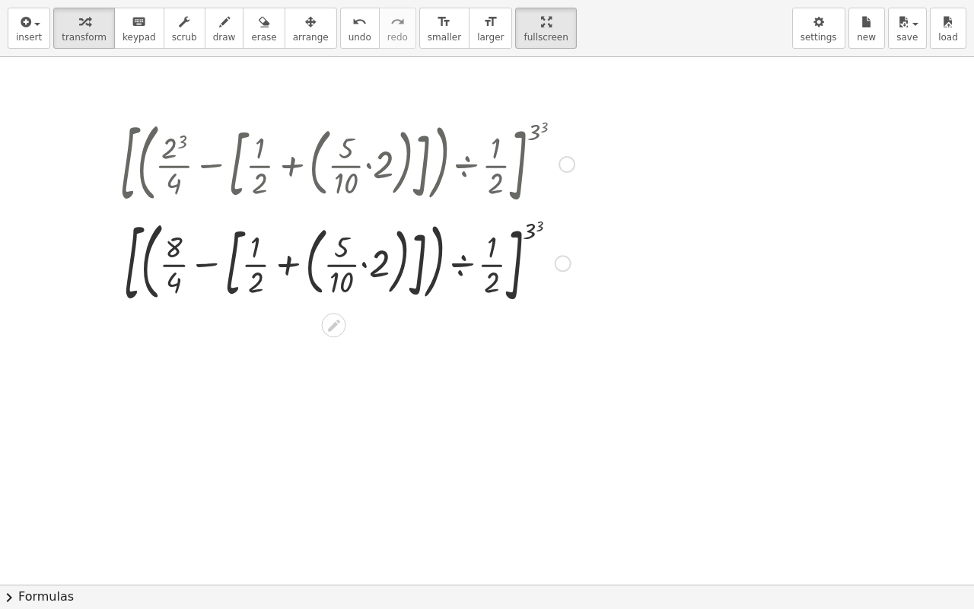
click at [365, 259] on div at bounding box center [347, 261] width 470 height 99
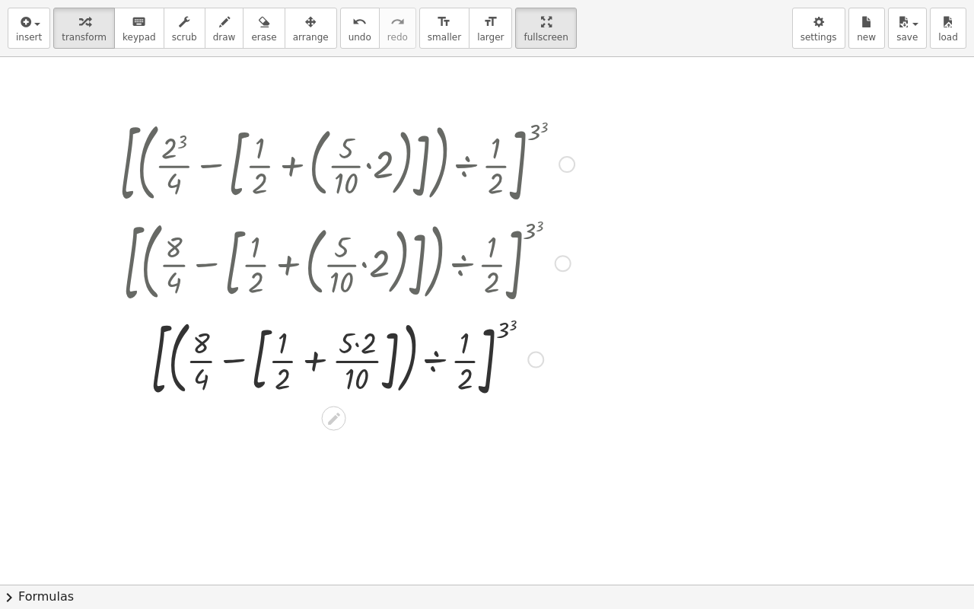
click at [358, 344] on div at bounding box center [347, 358] width 470 height 94
